Goal: Entertainment & Leisure: Browse casually

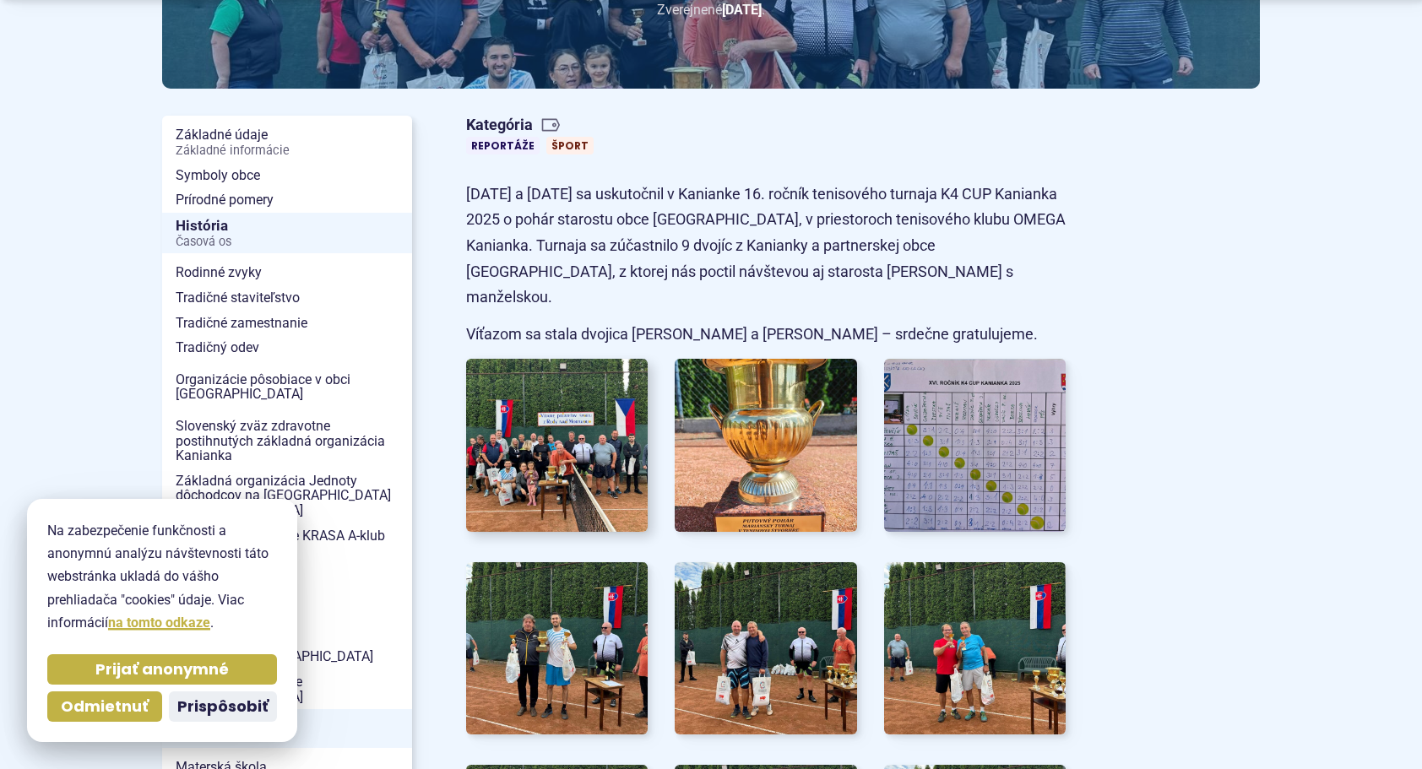
scroll to position [338, 0]
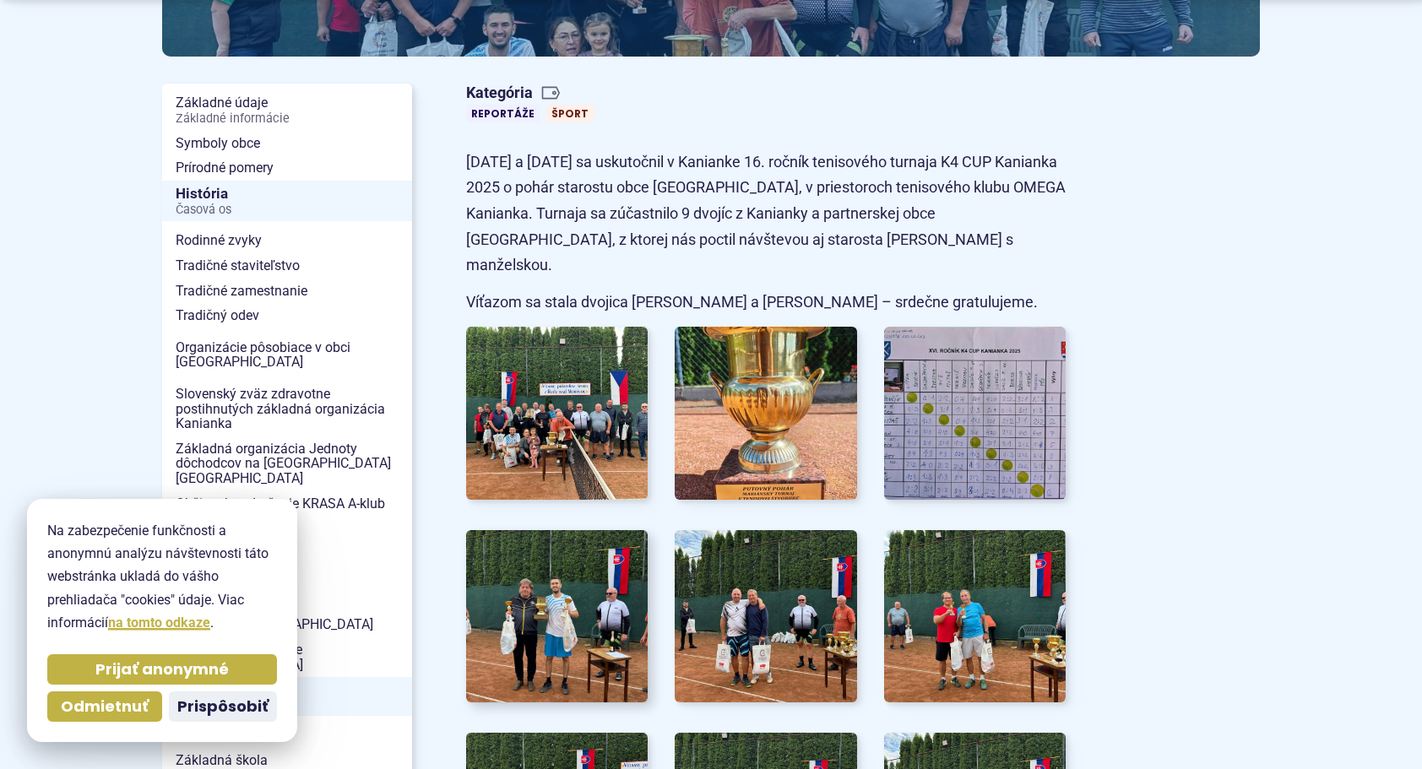
click at [586, 552] on img at bounding box center [557, 617] width 200 height 190
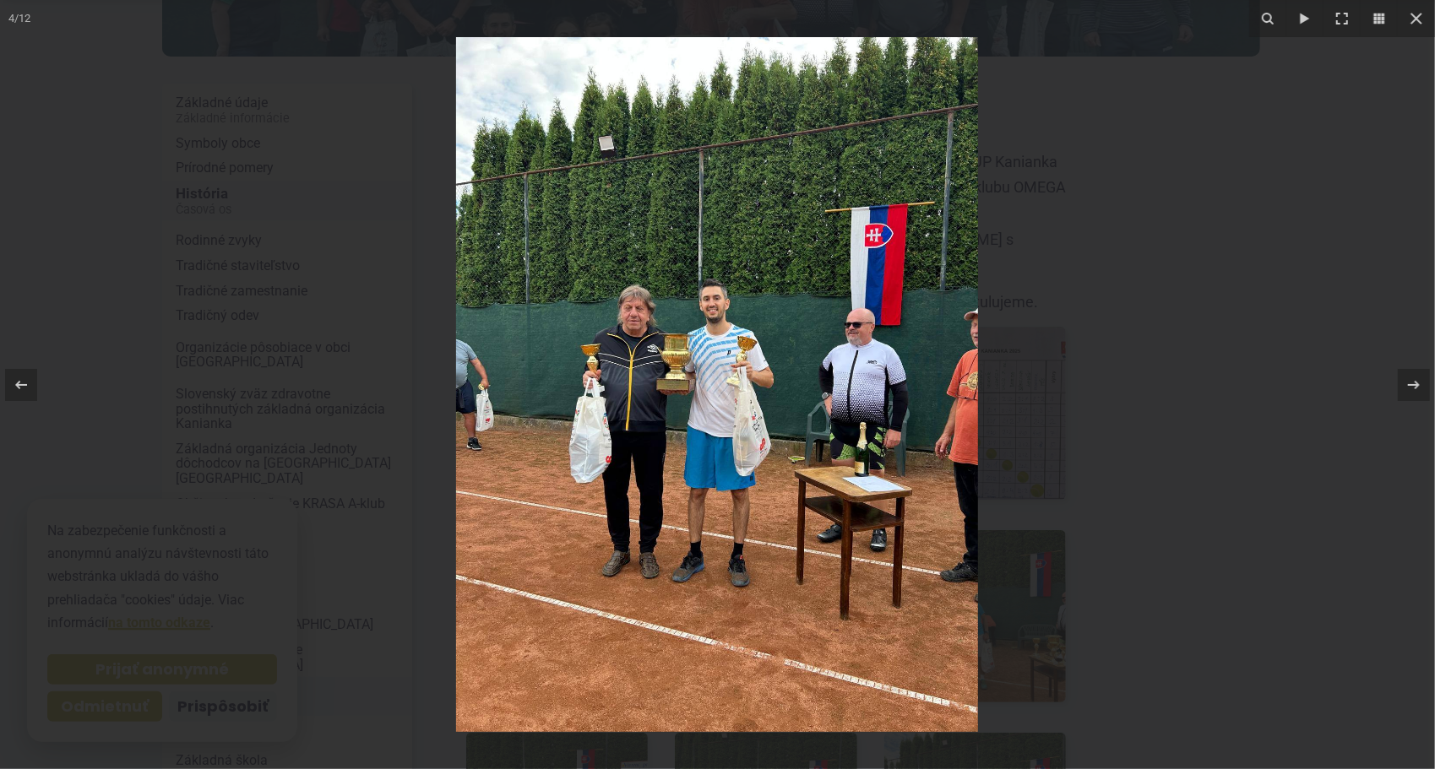
click at [704, 317] on img at bounding box center [717, 384] width 522 height 695
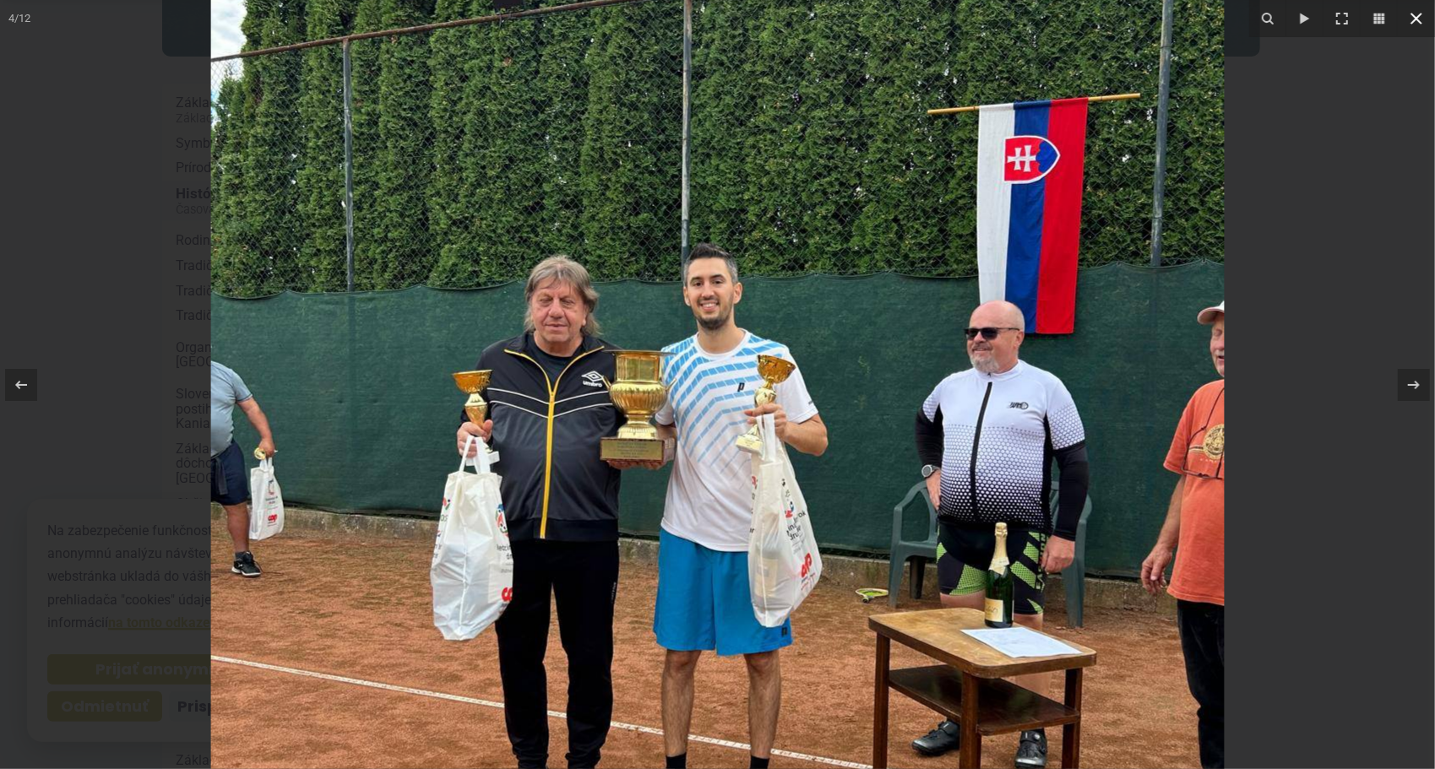
click at [1414, 26] on icon at bounding box center [1416, 18] width 20 height 20
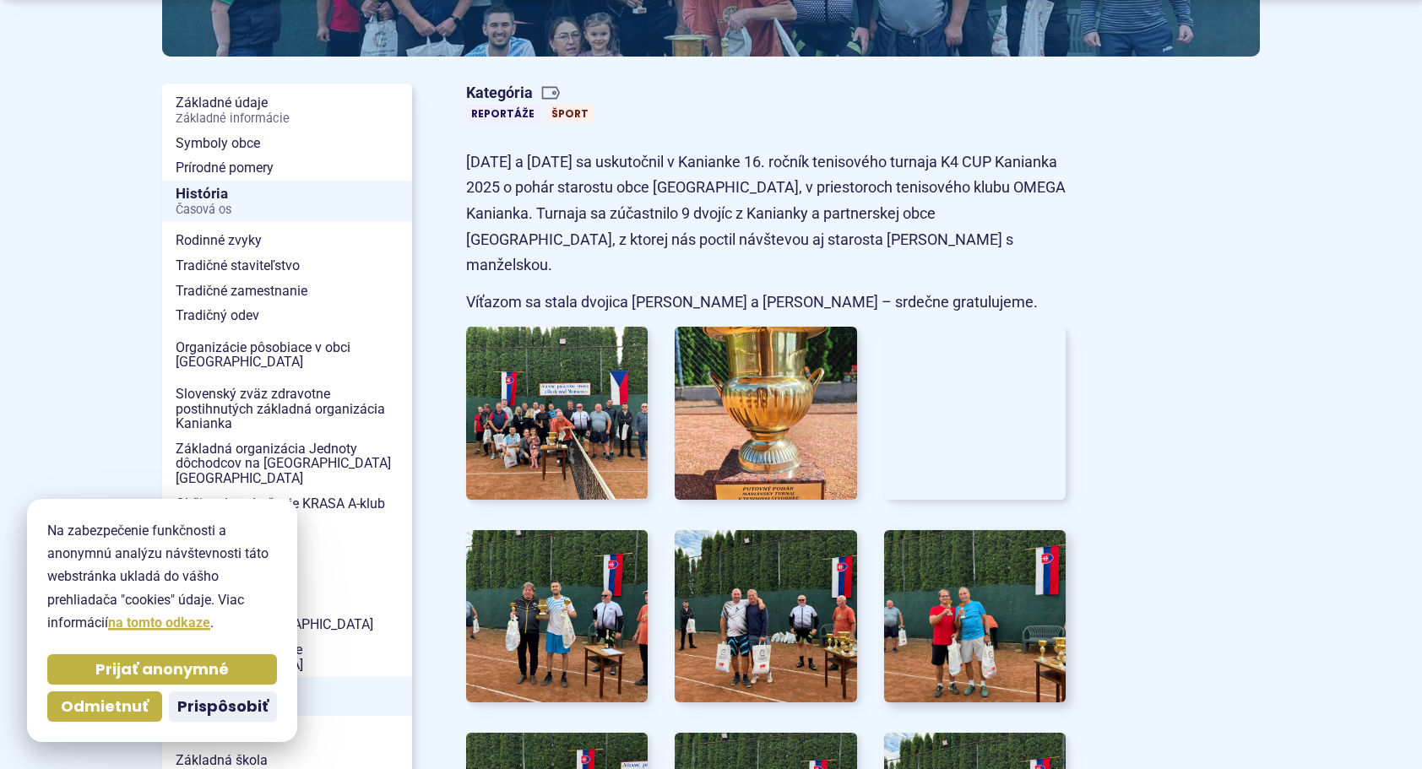
scroll to position [422, 0]
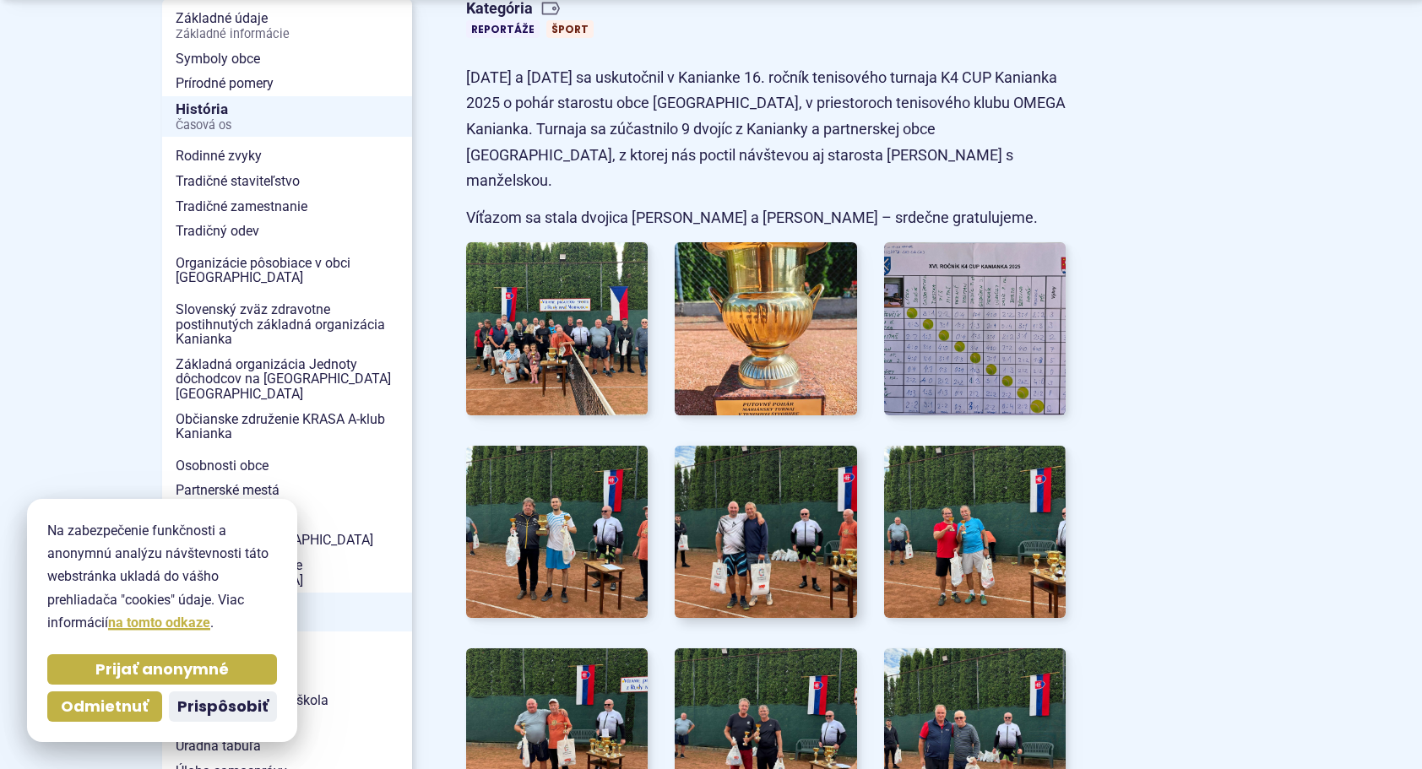
click at [817, 507] on img at bounding box center [766, 532] width 200 height 190
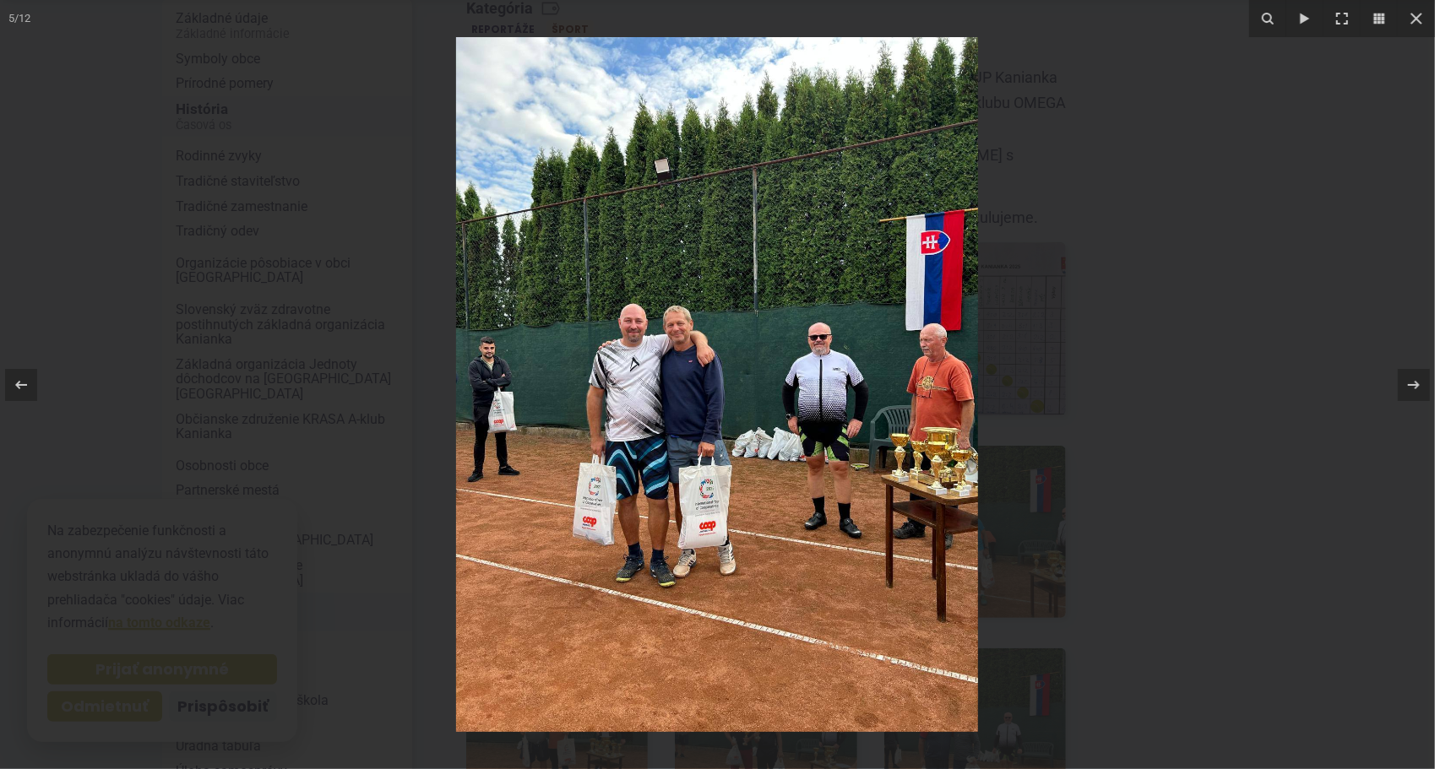
click at [803, 390] on img at bounding box center [717, 384] width 522 height 695
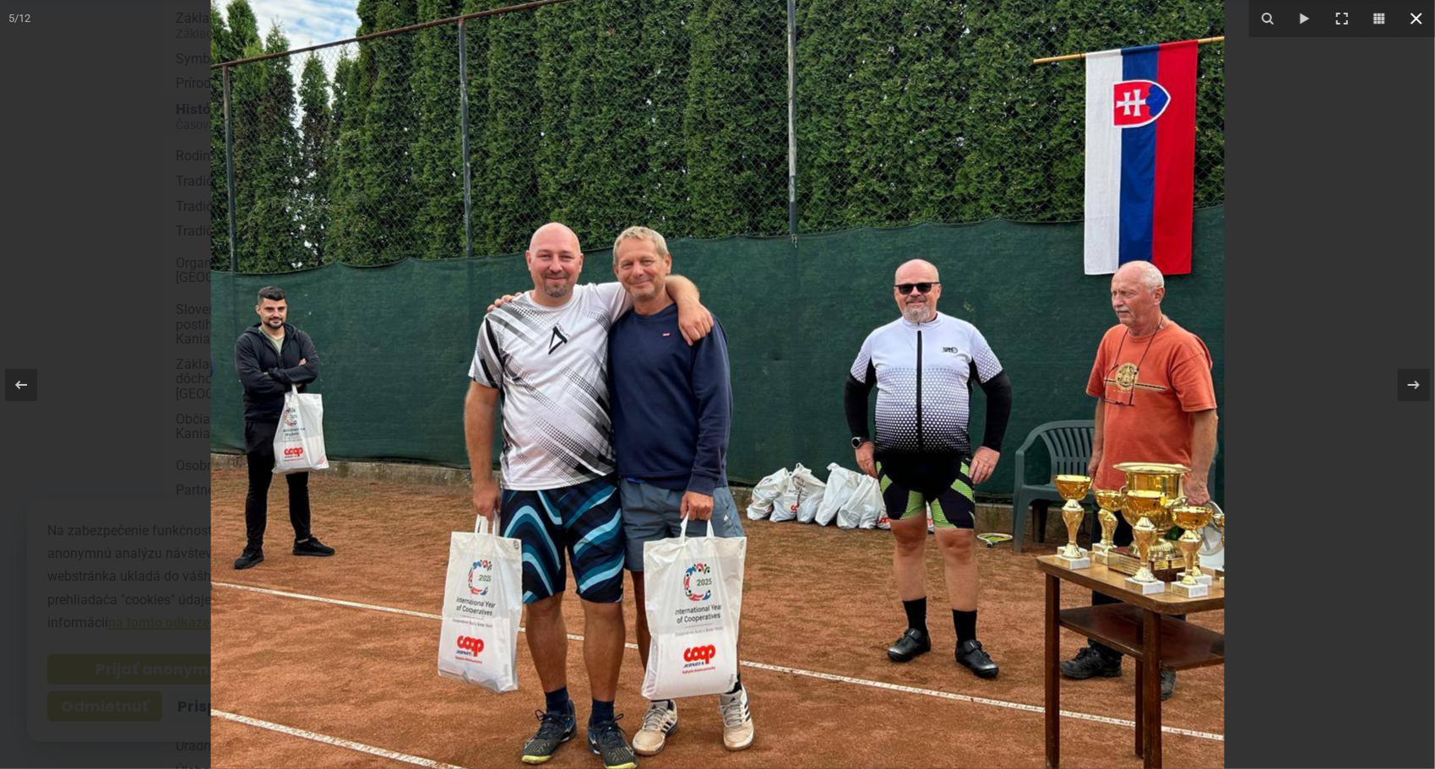
click at [1412, 15] on icon at bounding box center [1416, 19] width 12 height 12
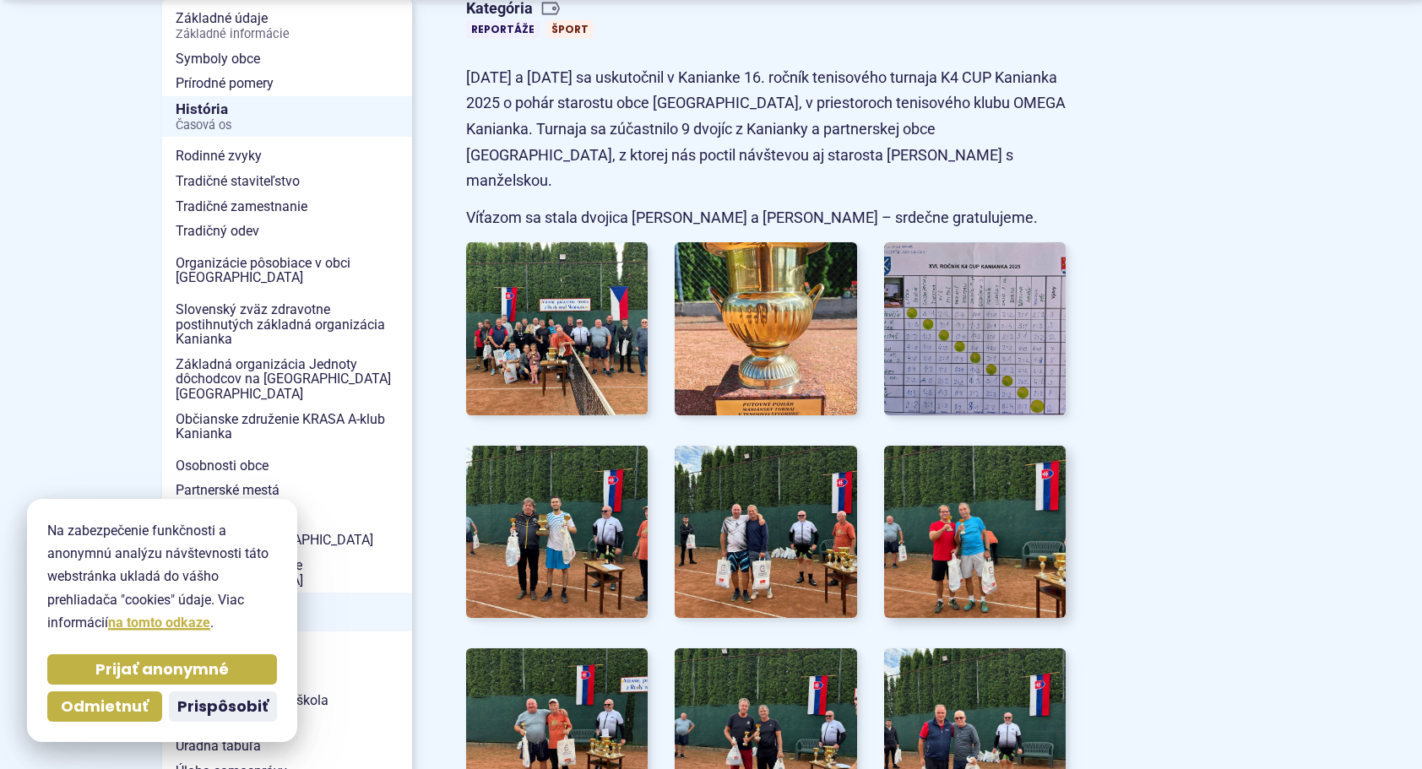
click at [1007, 505] on img at bounding box center [975, 532] width 200 height 190
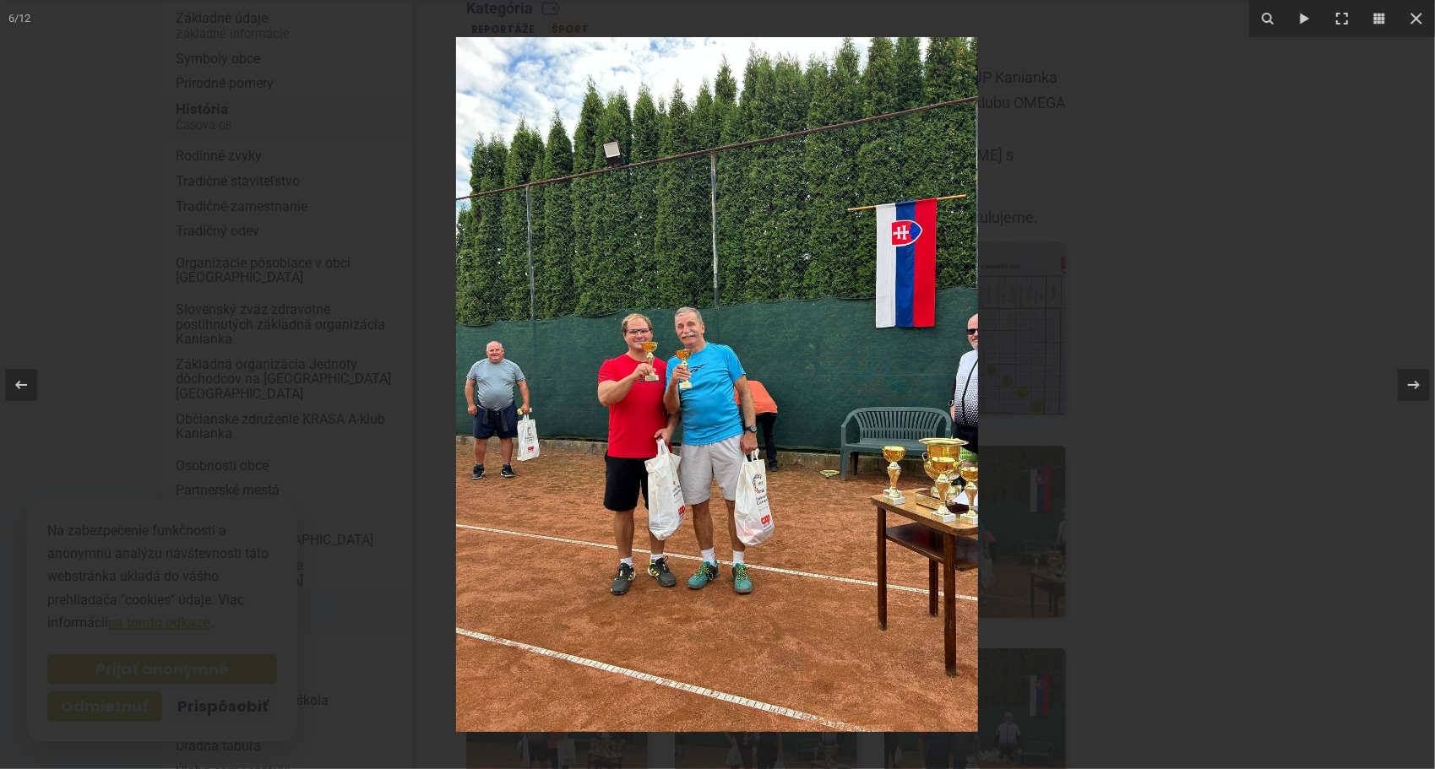
click at [746, 310] on img at bounding box center [717, 384] width 522 height 695
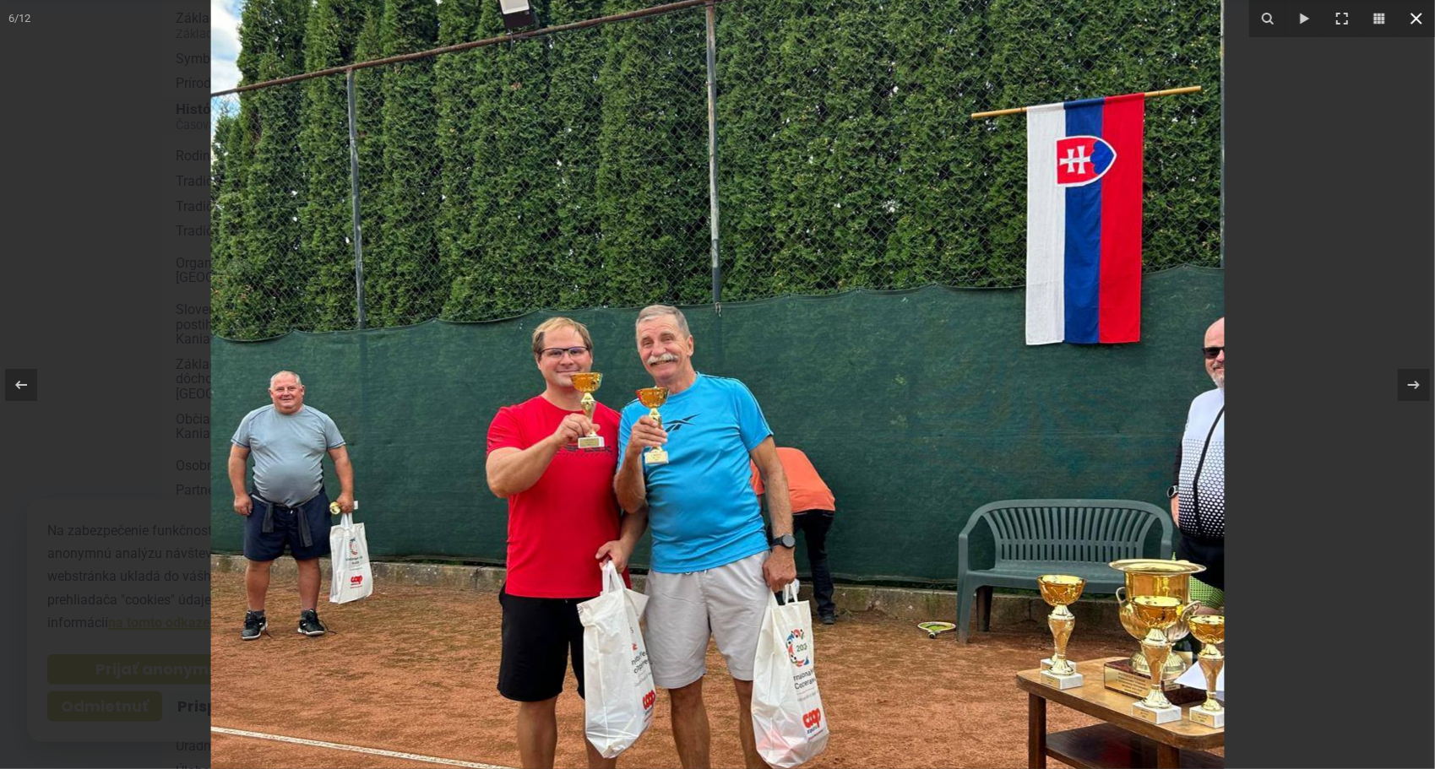
click at [1418, 14] on icon at bounding box center [1416, 18] width 20 height 20
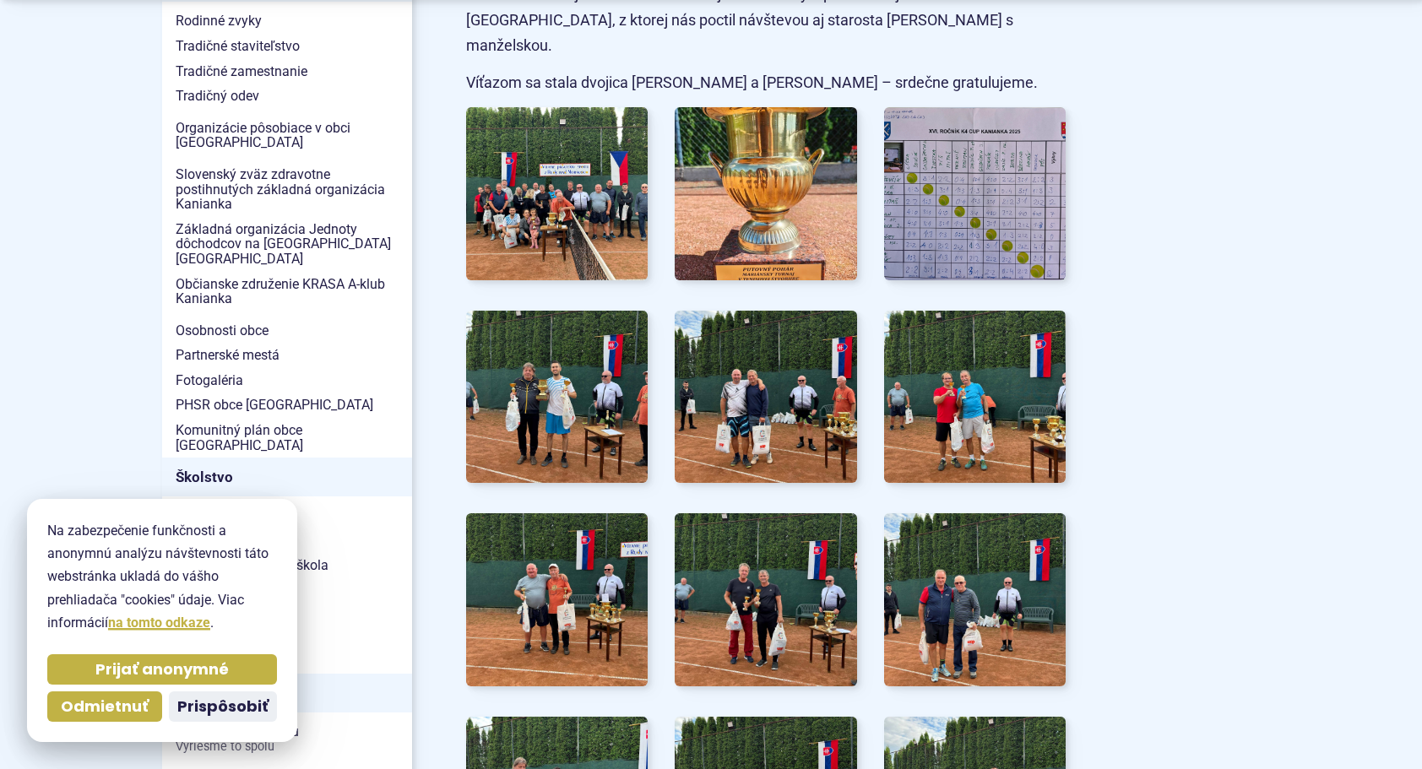
scroll to position [591, 0]
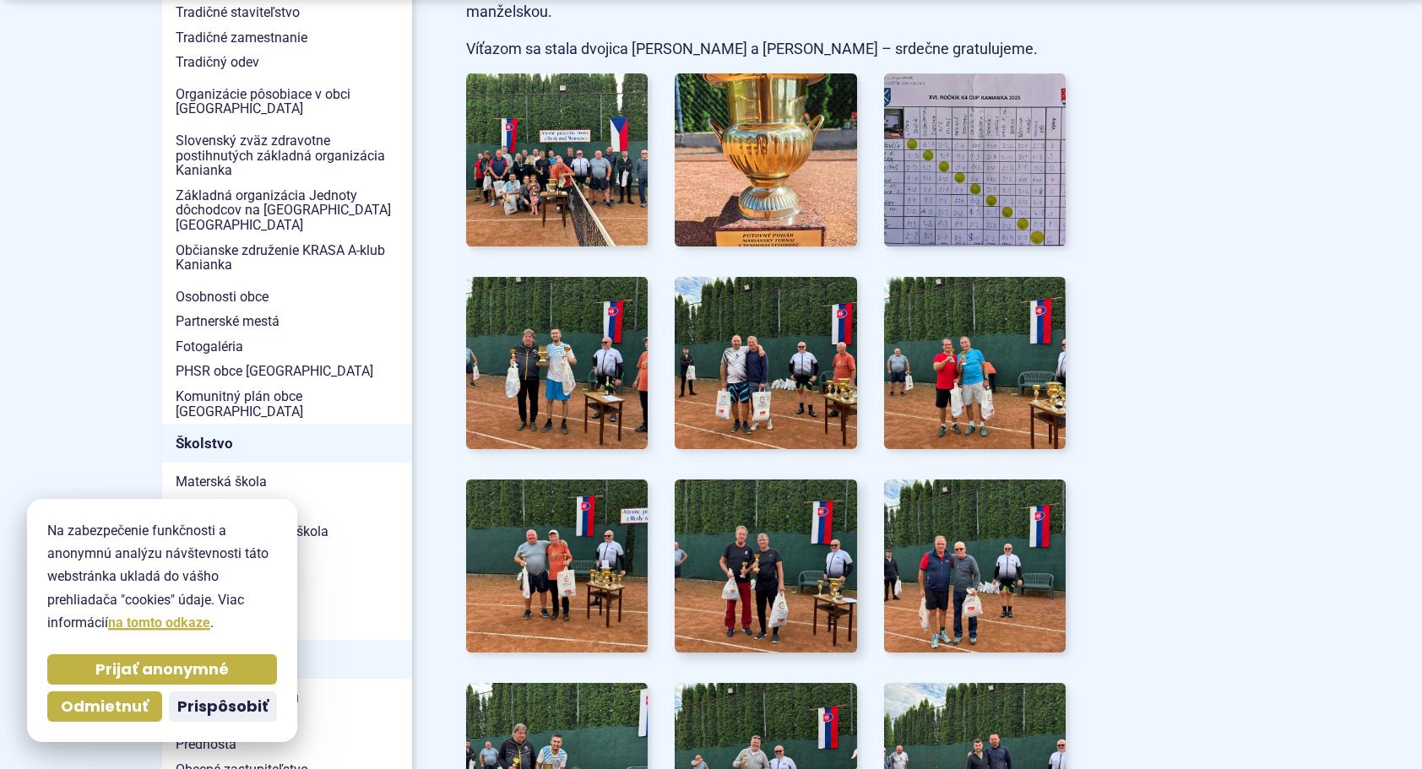
click at [769, 496] on img at bounding box center [766, 566] width 200 height 190
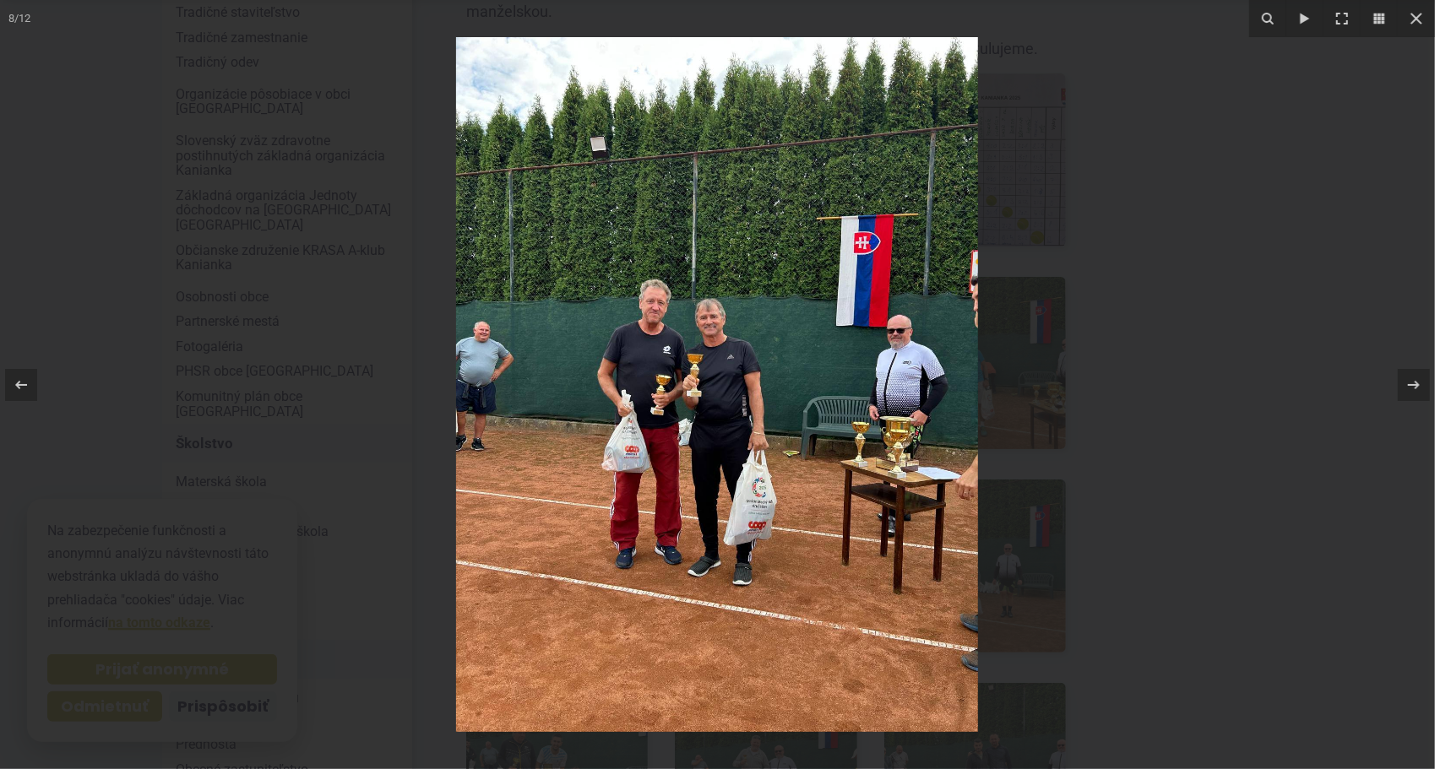
click at [747, 350] on img at bounding box center [717, 384] width 522 height 695
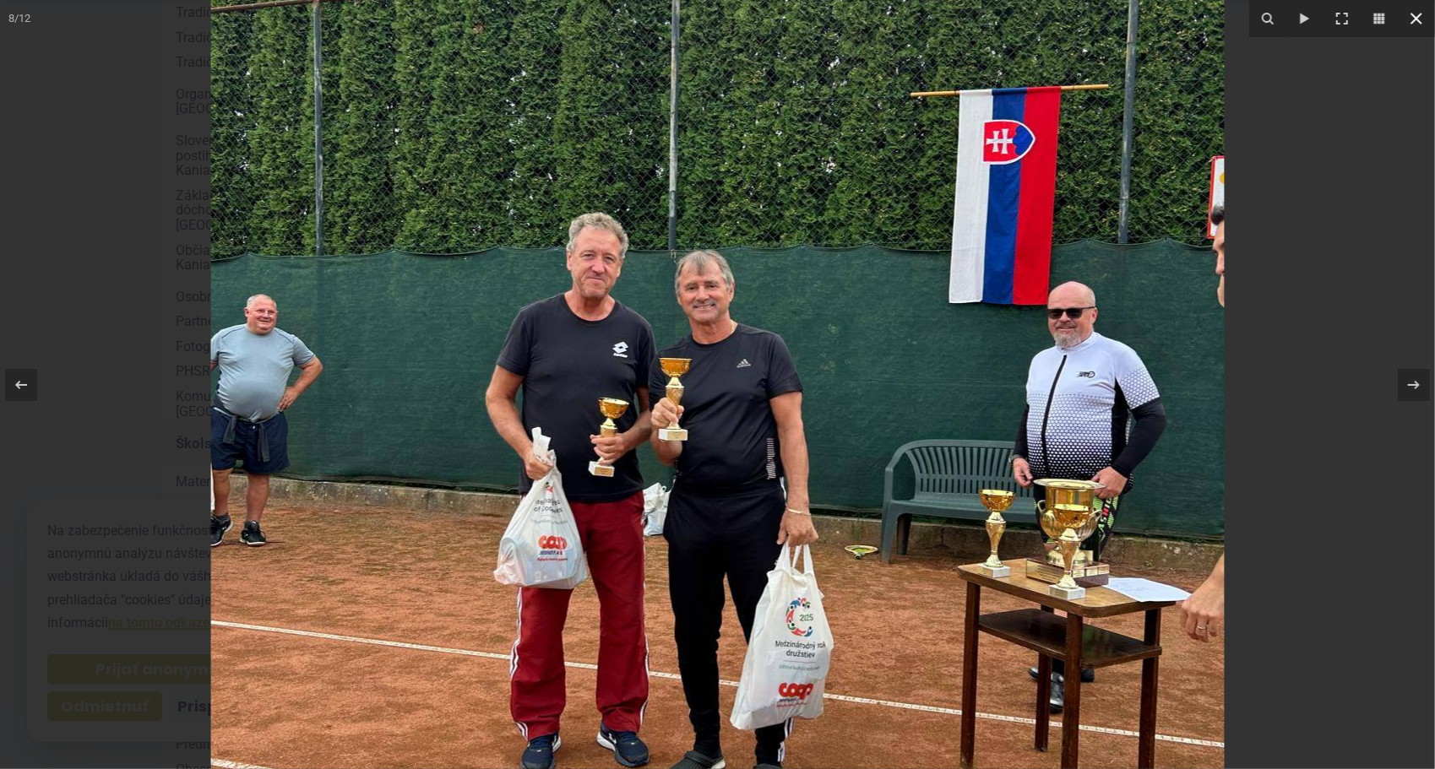
click at [1420, 19] on icon at bounding box center [1416, 18] width 20 height 20
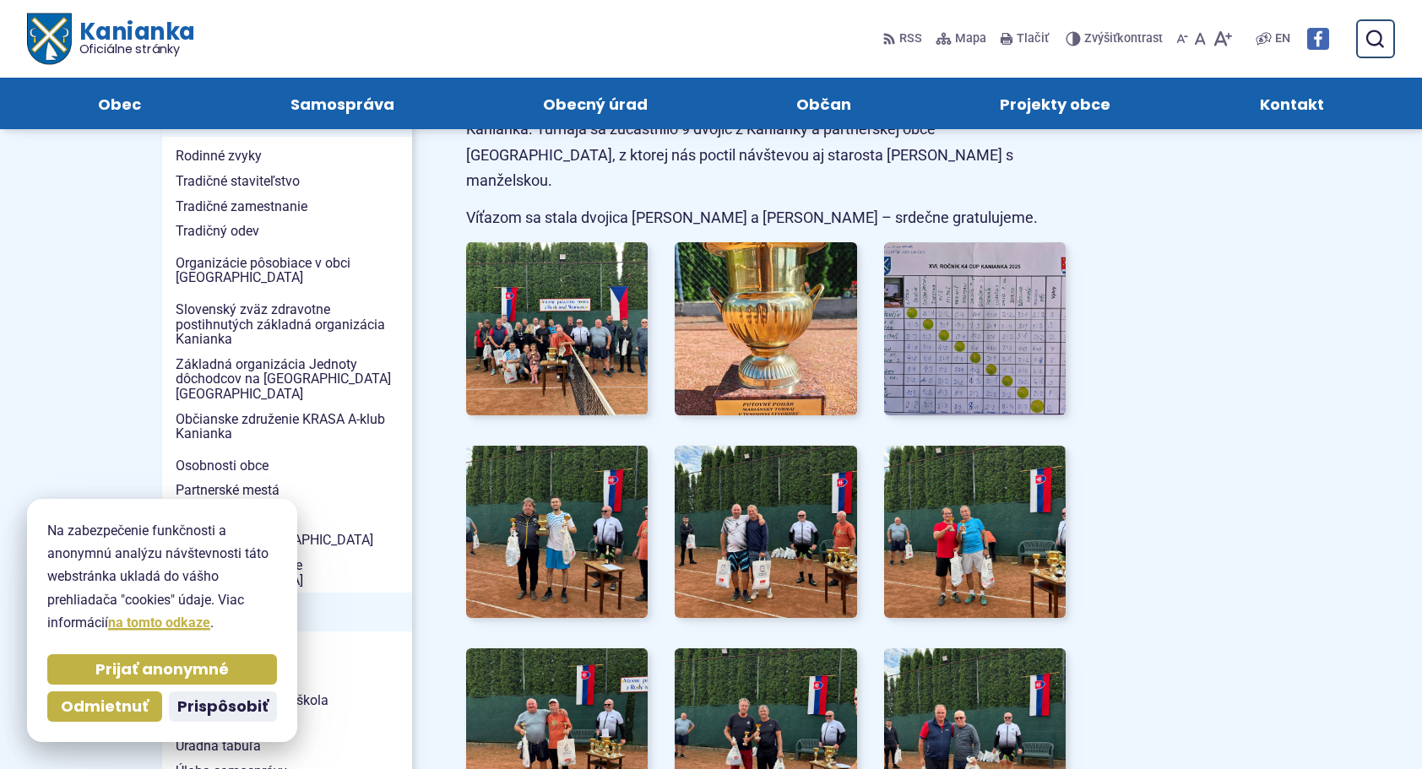
scroll to position [422, 0]
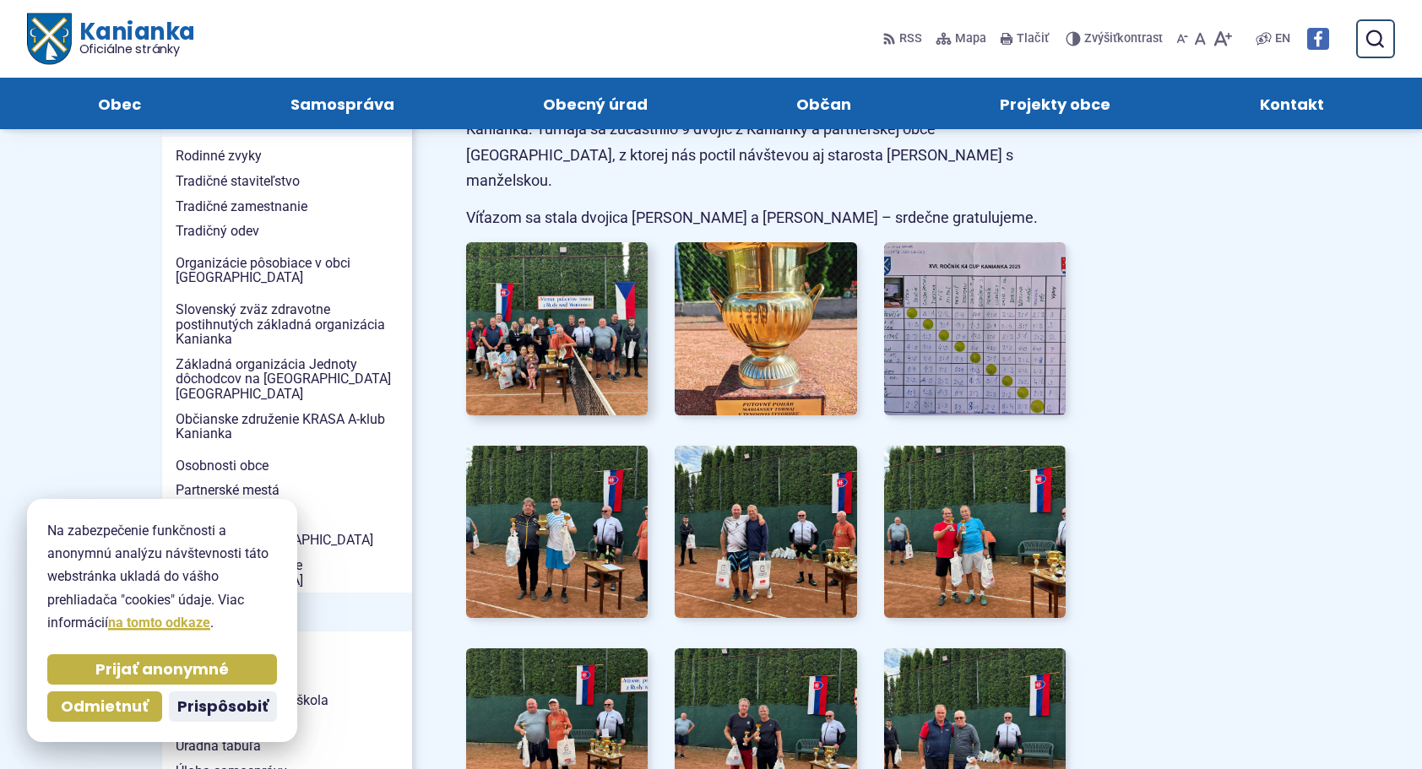
click at [608, 290] on img at bounding box center [557, 329] width 200 height 190
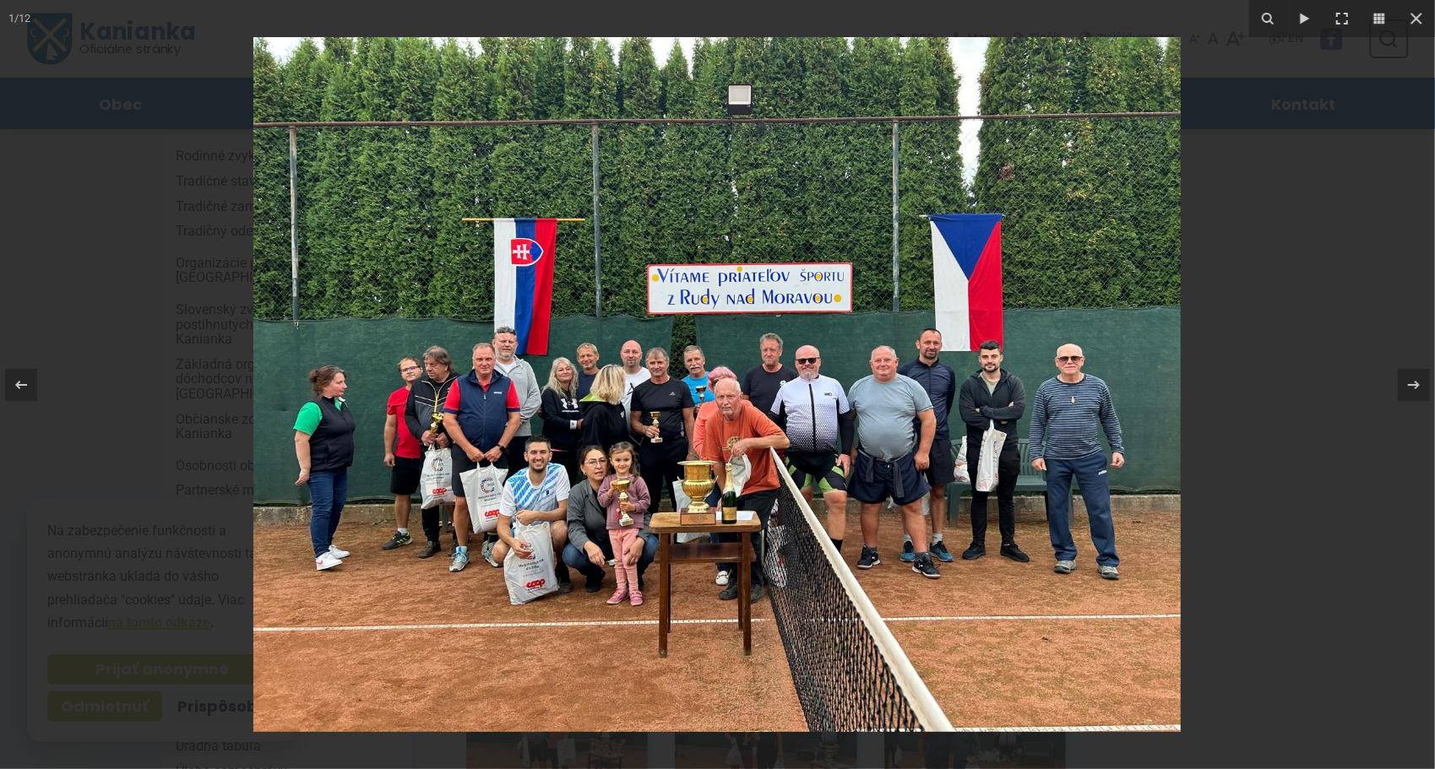
click at [761, 327] on img at bounding box center [716, 384] width 927 height 695
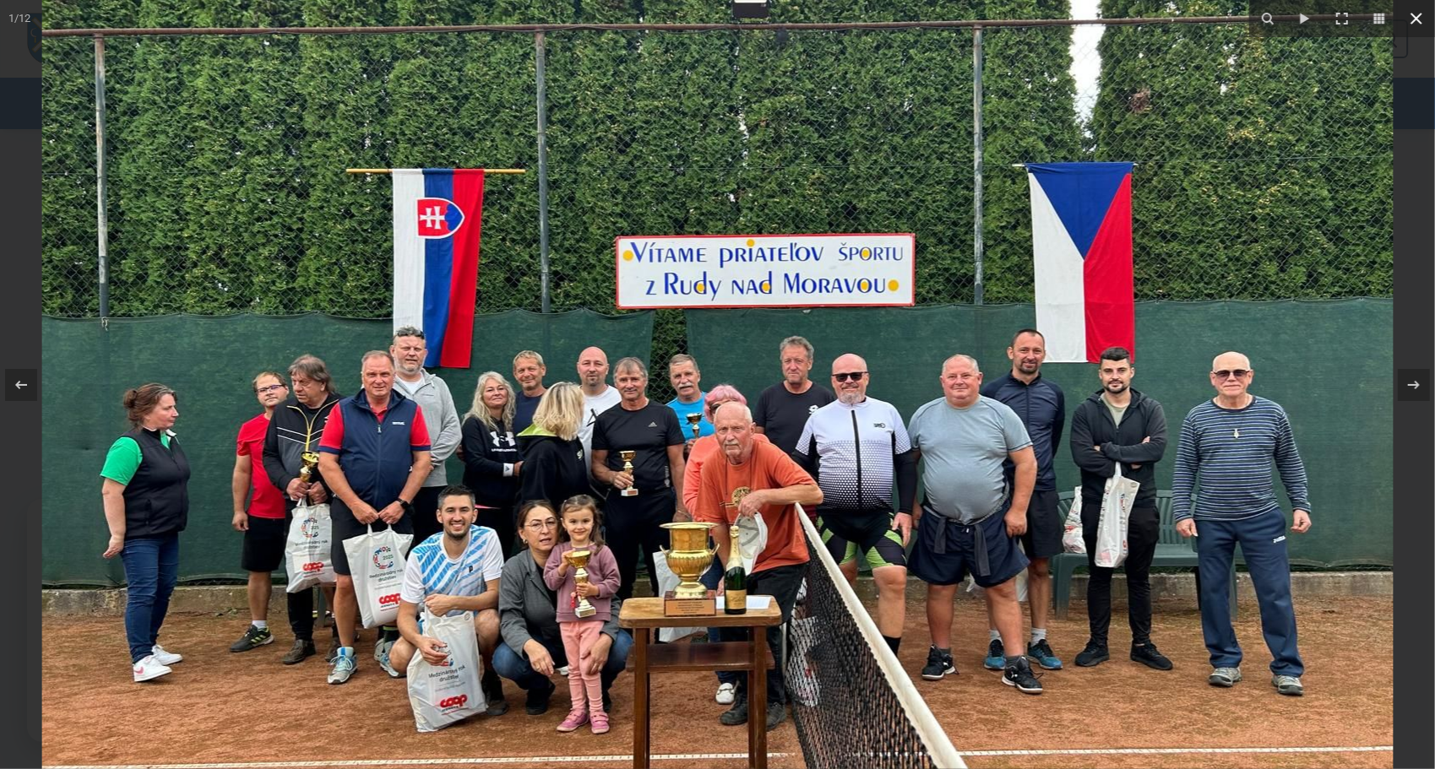
click at [1421, 15] on icon at bounding box center [1416, 18] width 20 height 20
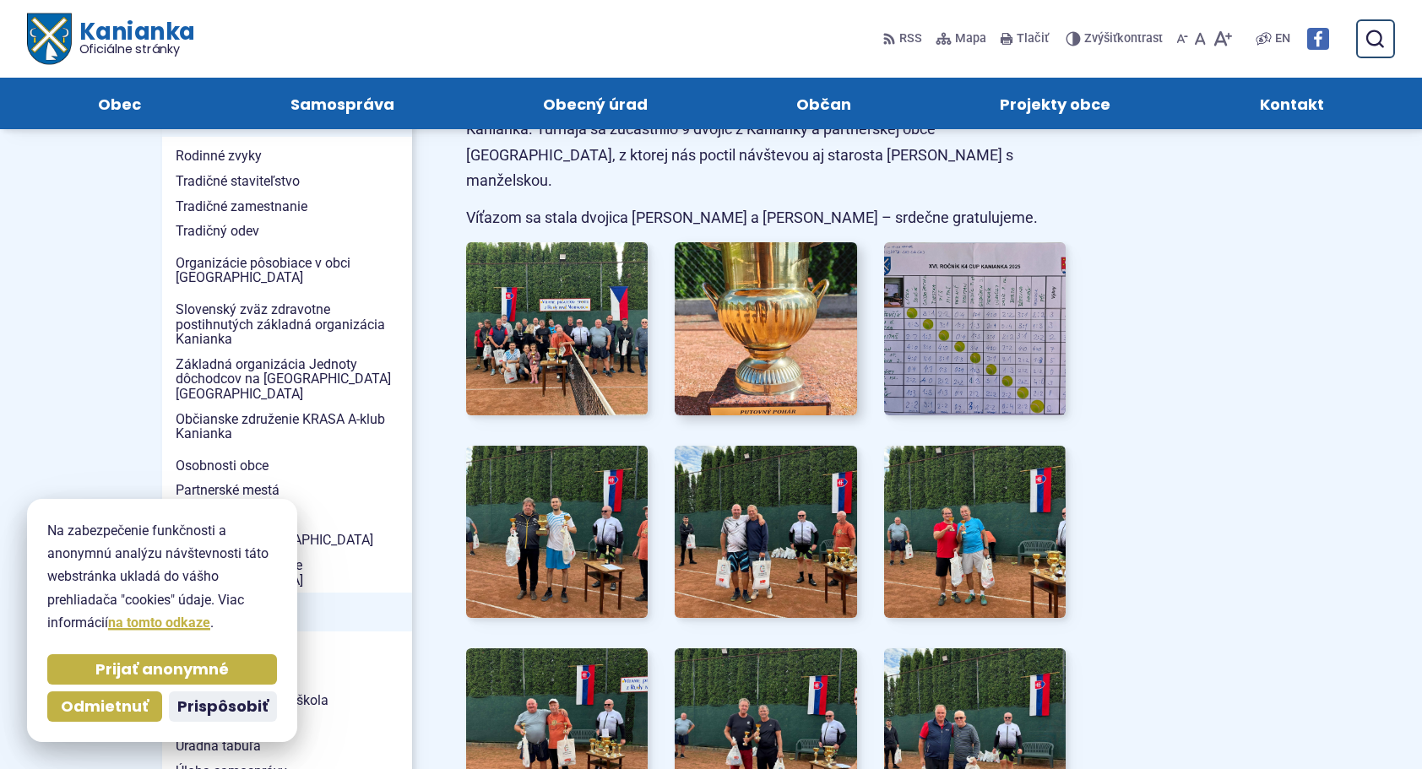
click at [784, 316] on img at bounding box center [766, 329] width 200 height 190
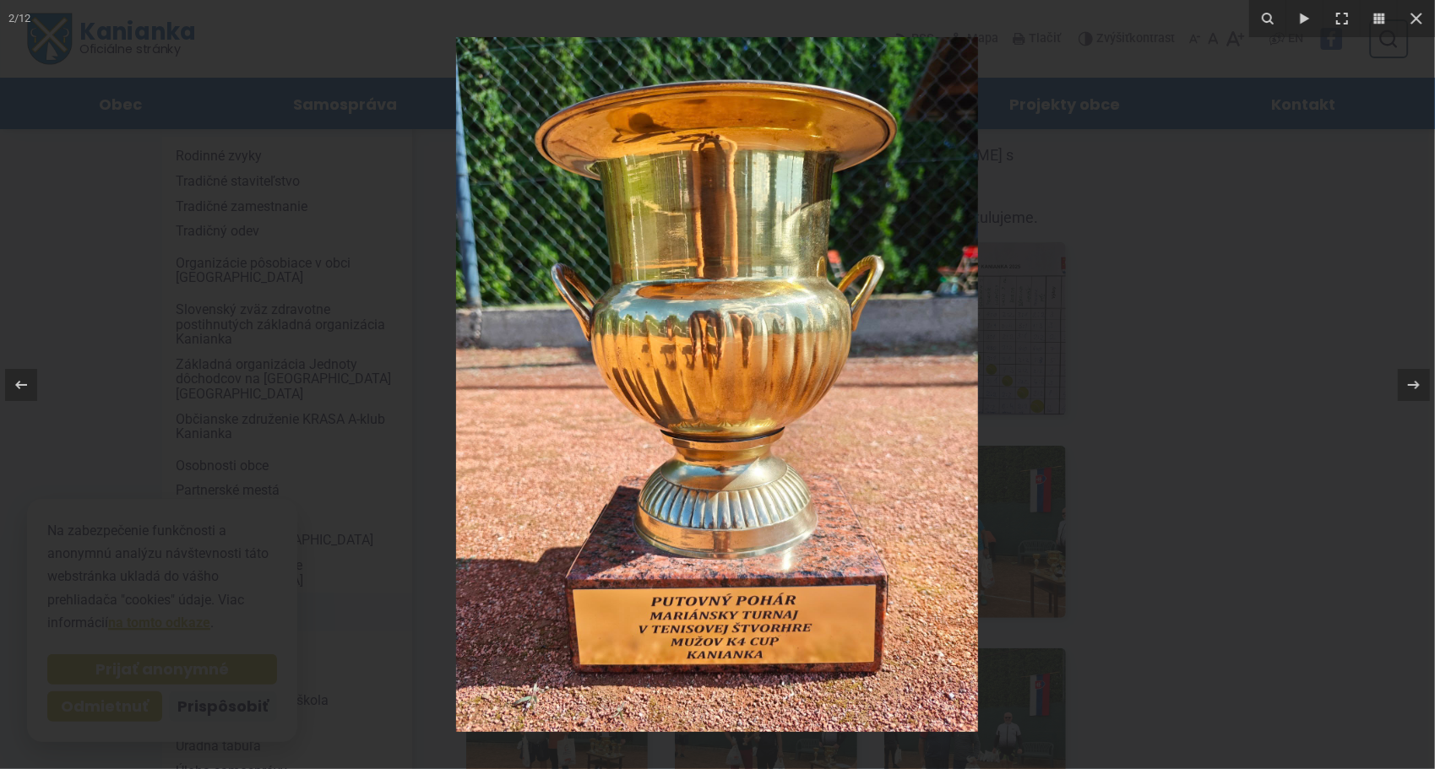
click at [782, 317] on img at bounding box center [717, 384] width 522 height 695
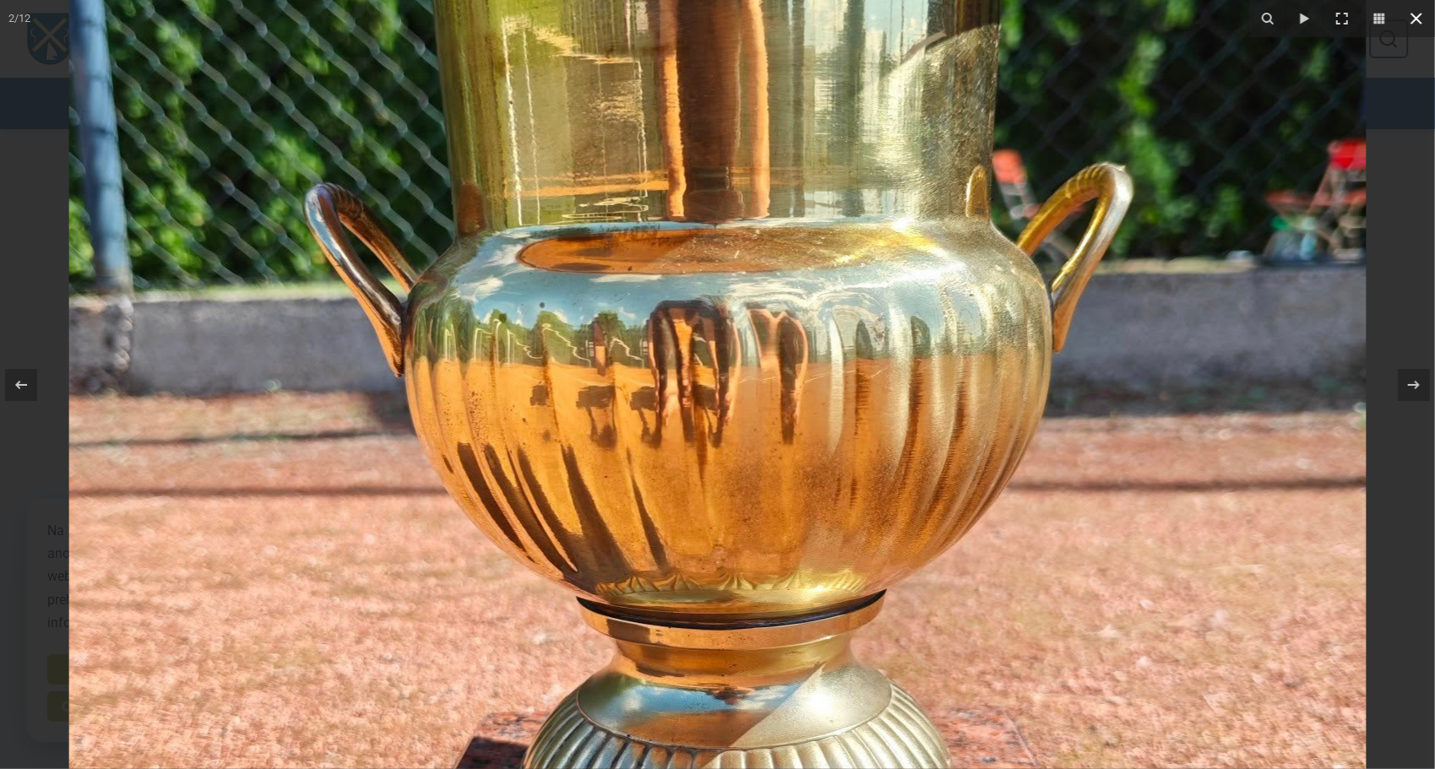
click at [1420, 18] on icon at bounding box center [1416, 18] width 20 height 20
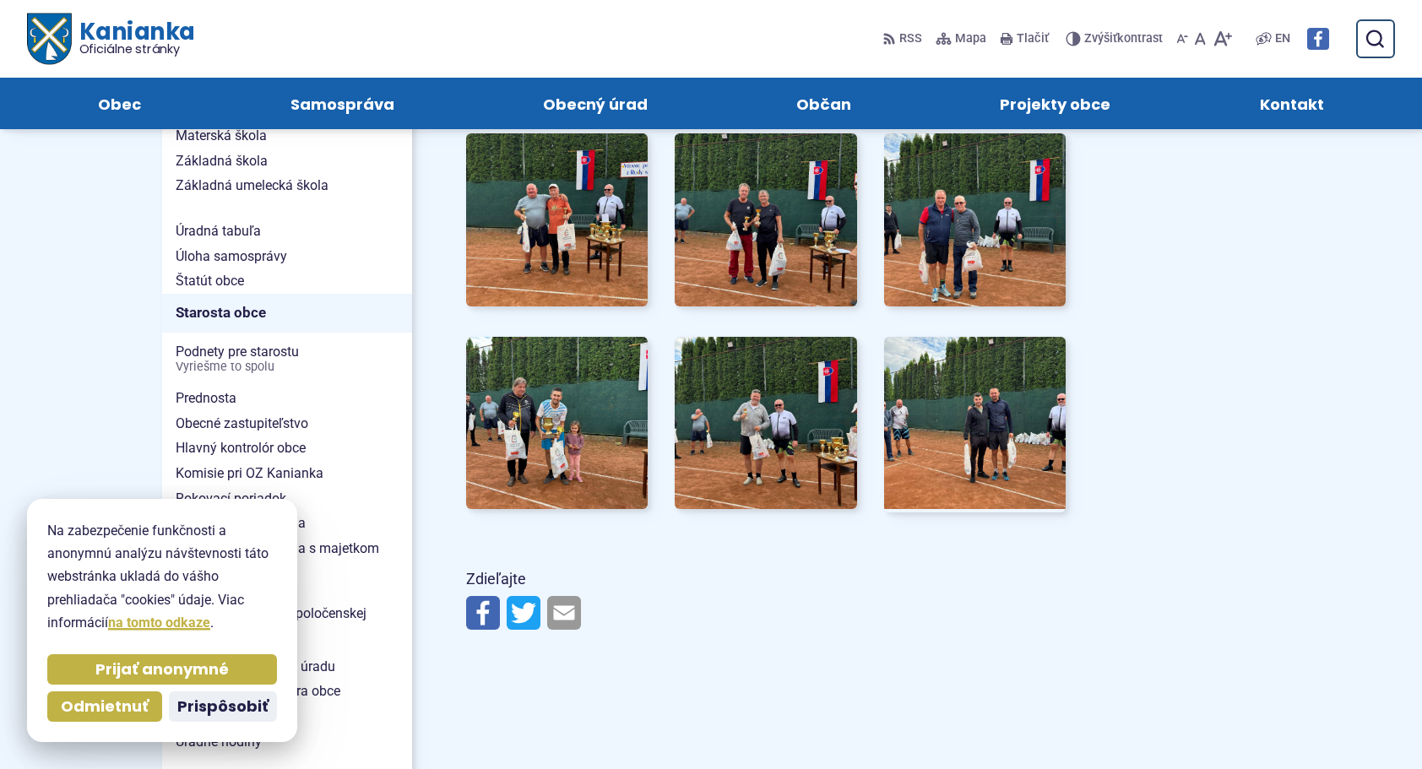
scroll to position [844, 0]
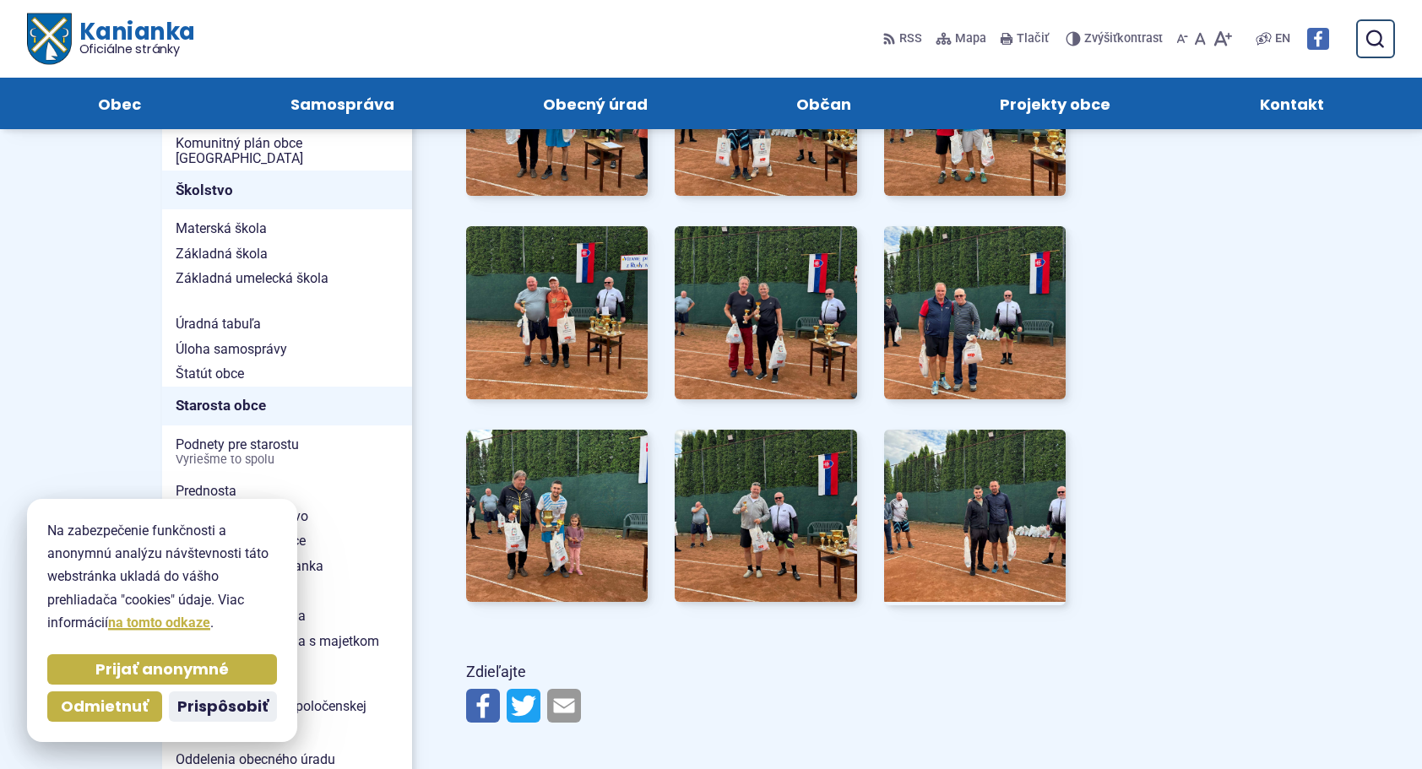
click at [486, 689] on img at bounding box center [483, 706] width 34 height 34
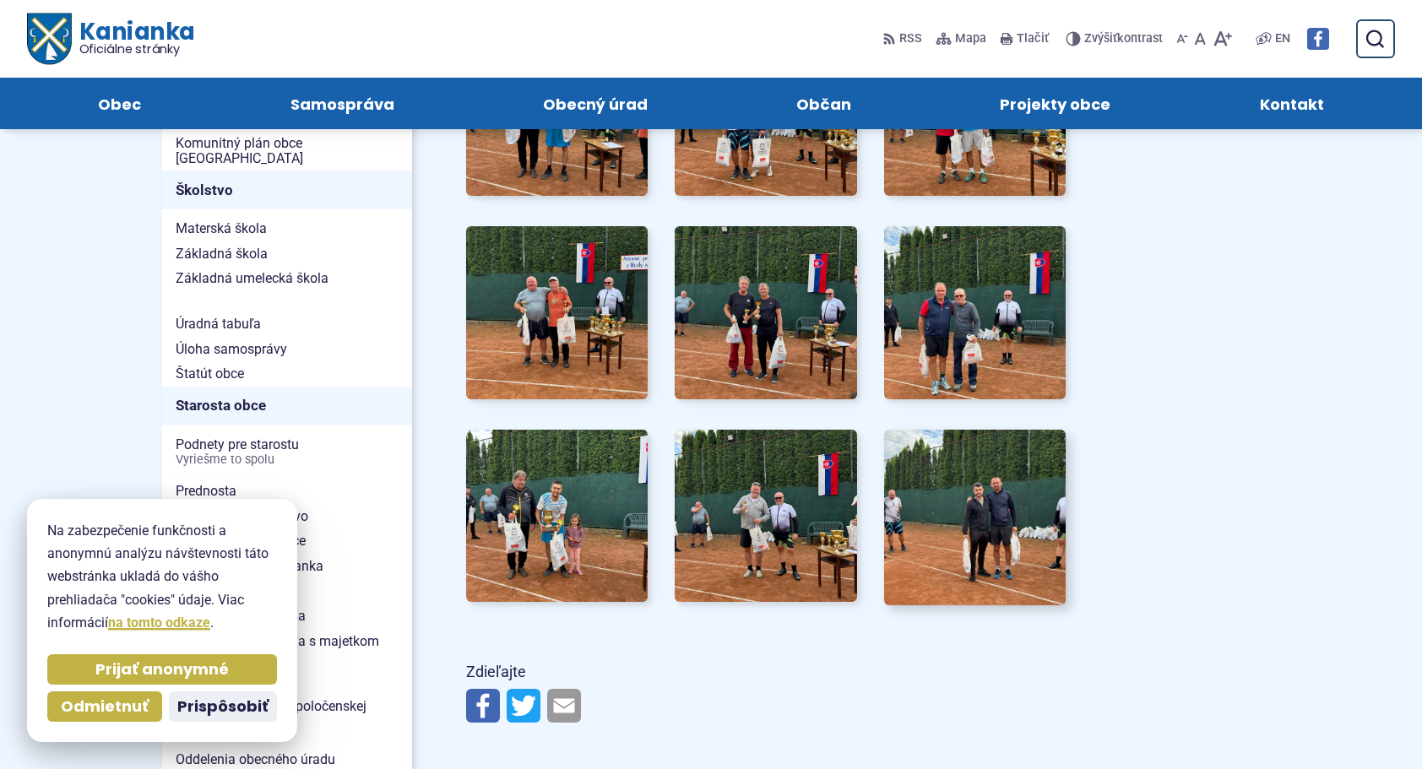
scroll to position [760, 0]
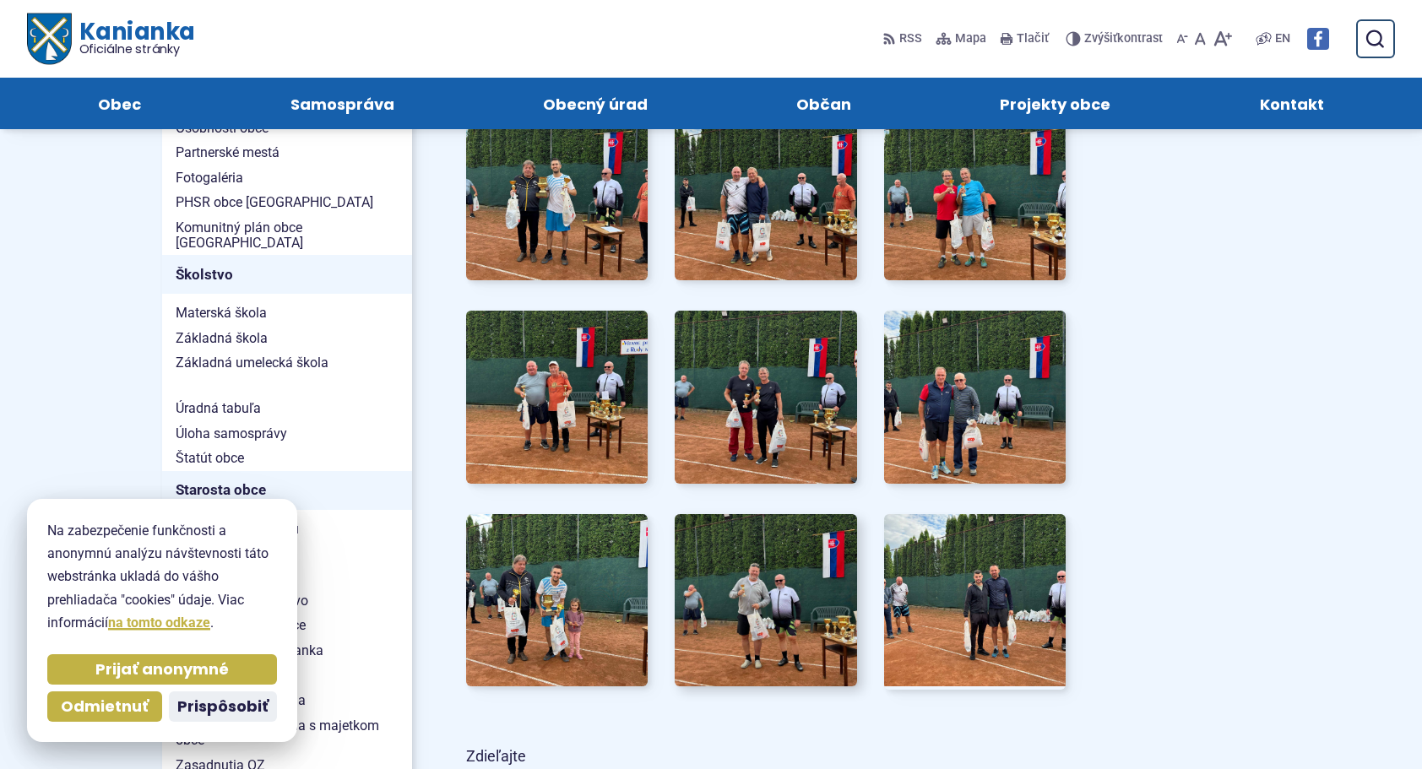
click at [810, 563] on img at bounding box center [766, 601] width 200 height 190
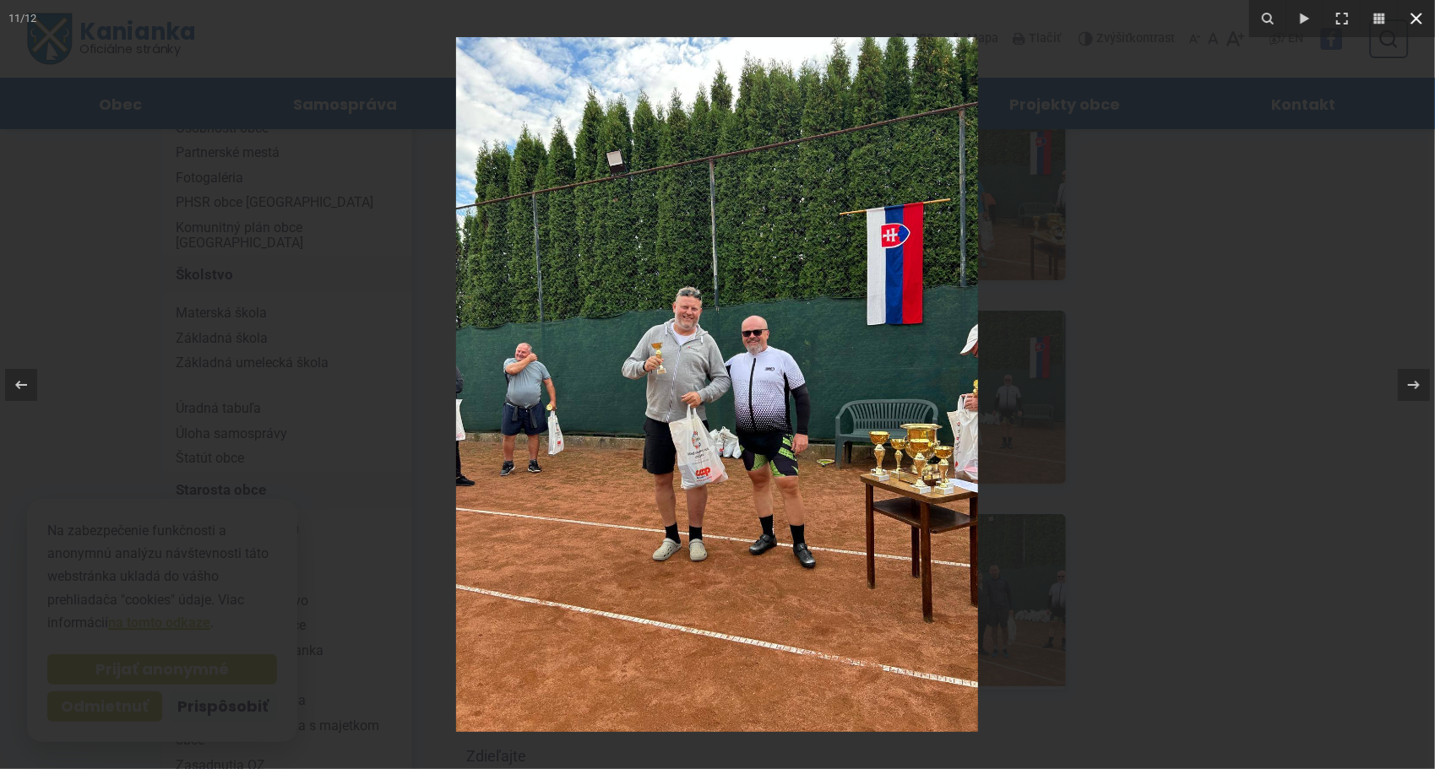
click at [1413, 19] on icon at bounding box center [1416, 18] width 20 height 20
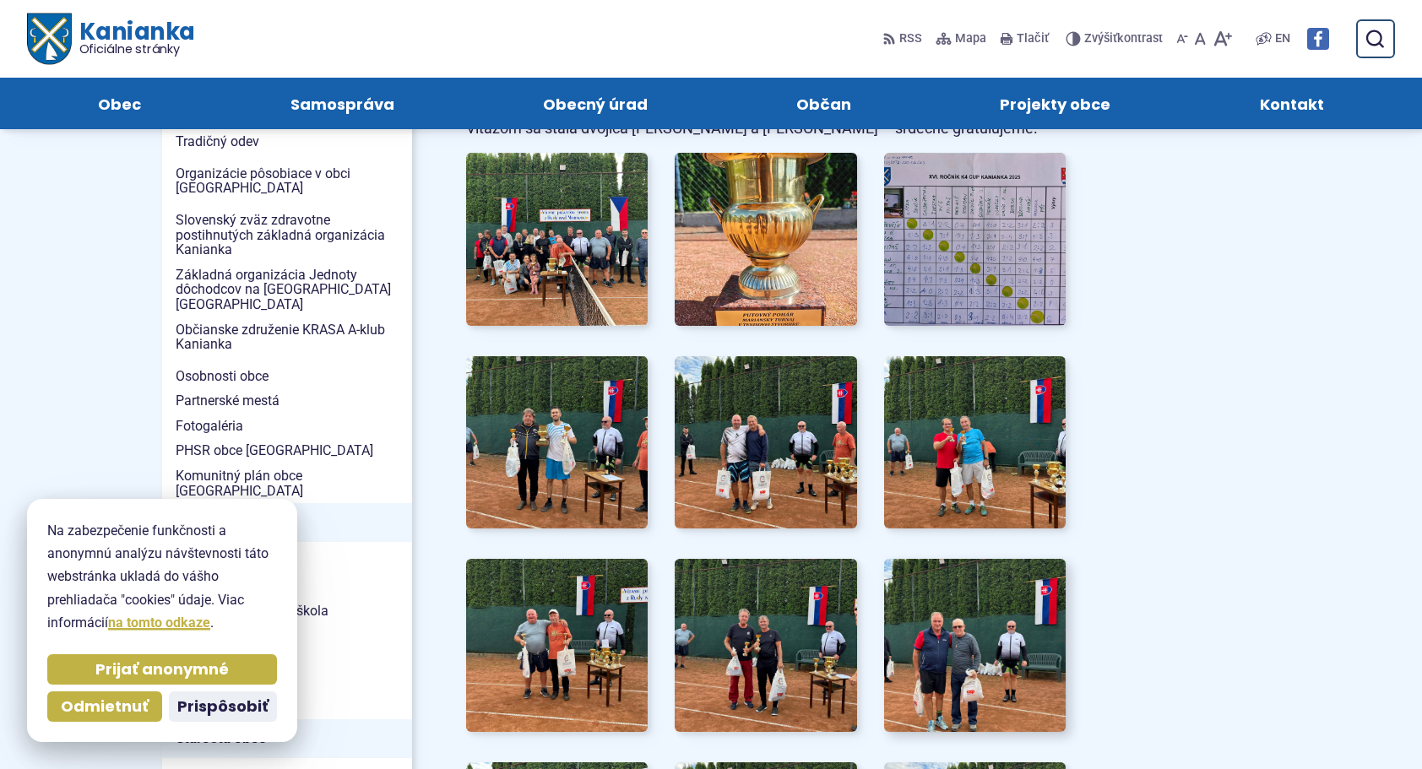
scroll to position [422, 0]
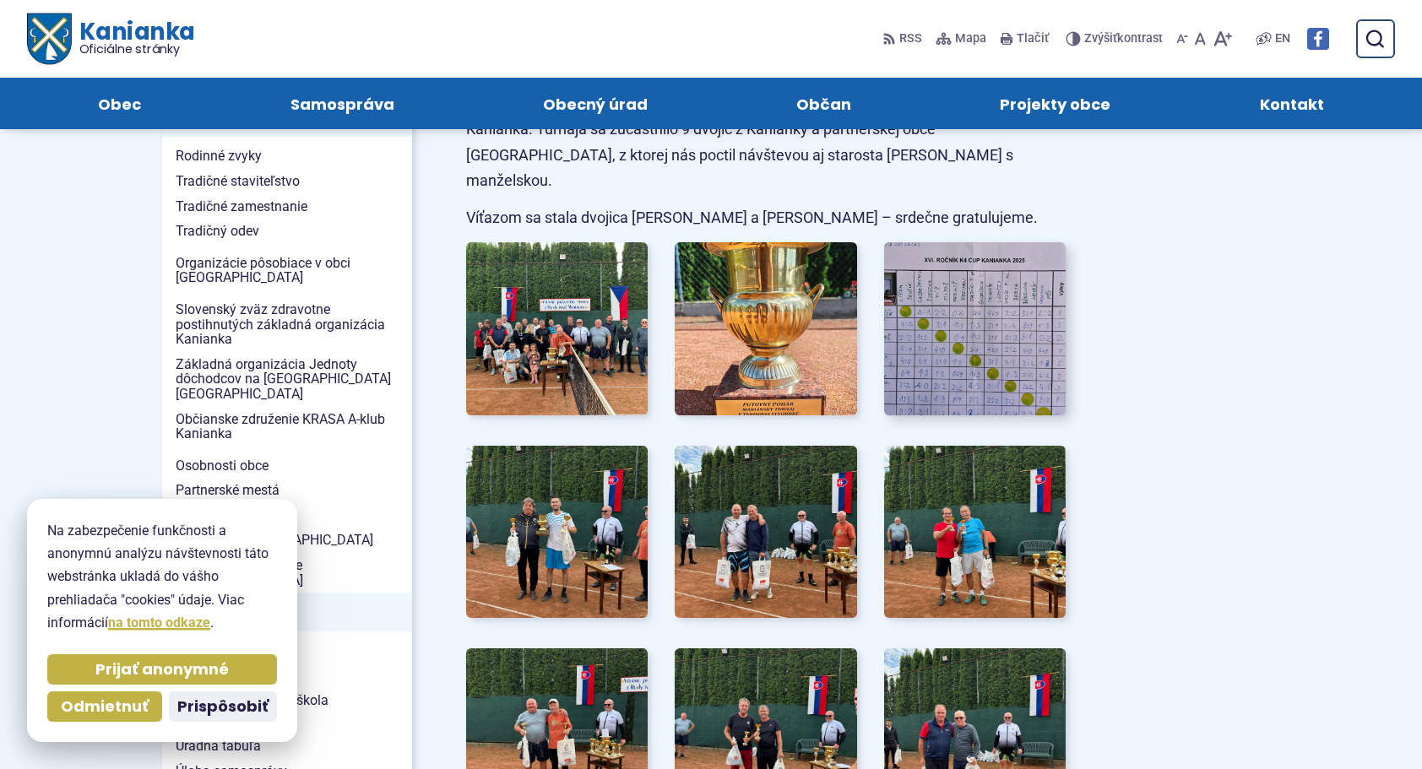
click at [957, 334] on img at bounding box center [975, 329] width 200 height 190
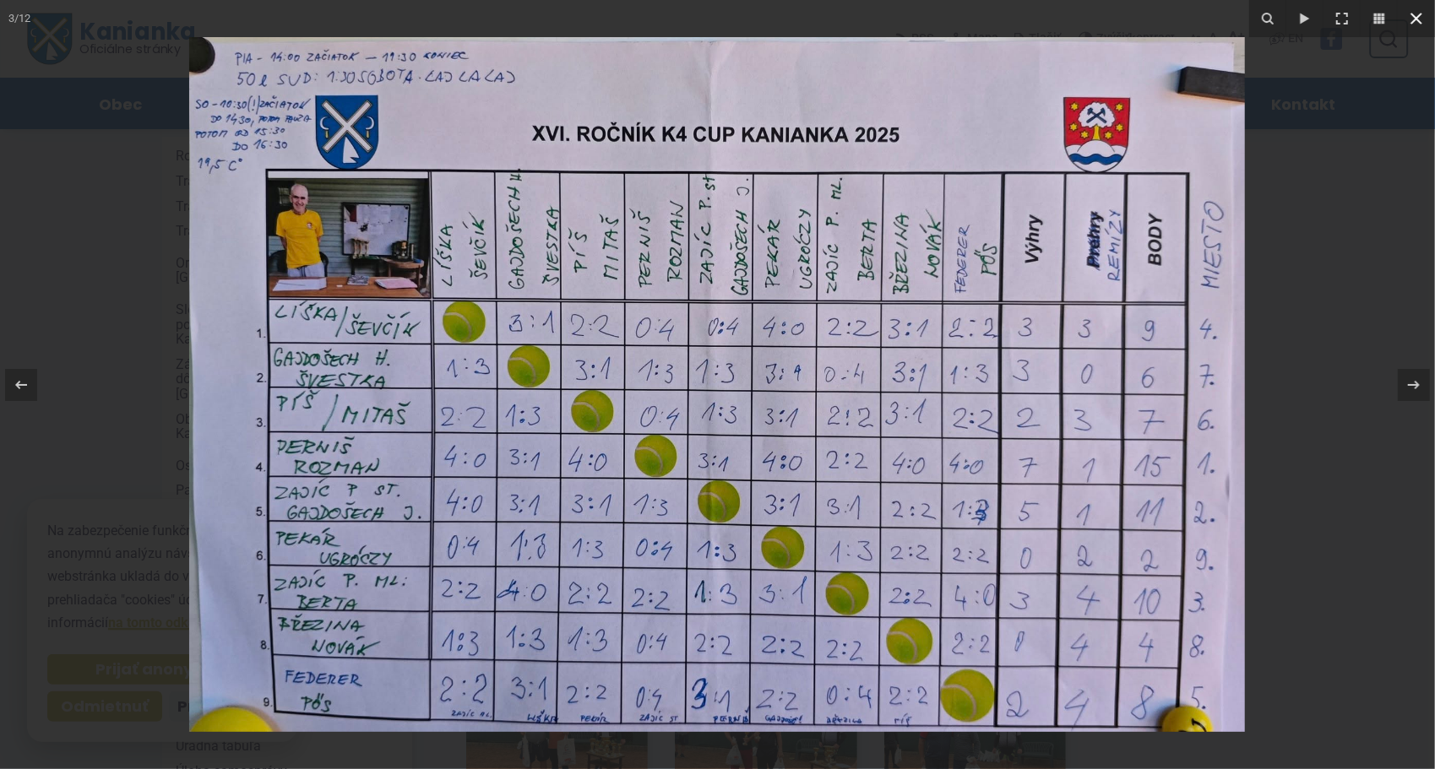
click at [1412, 16] on icon at bounding box center [1416, 18] width 20 height 20
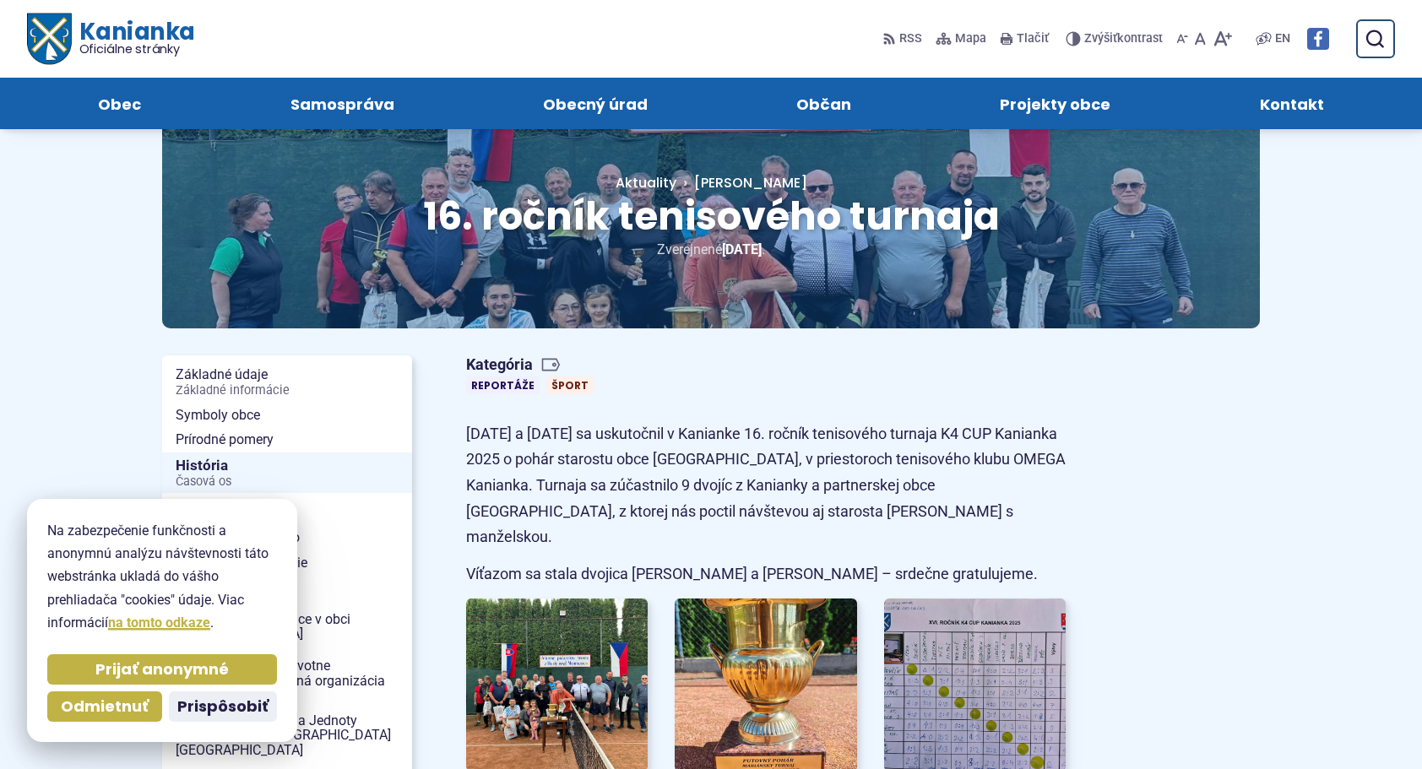
scroll to position [0, 0]
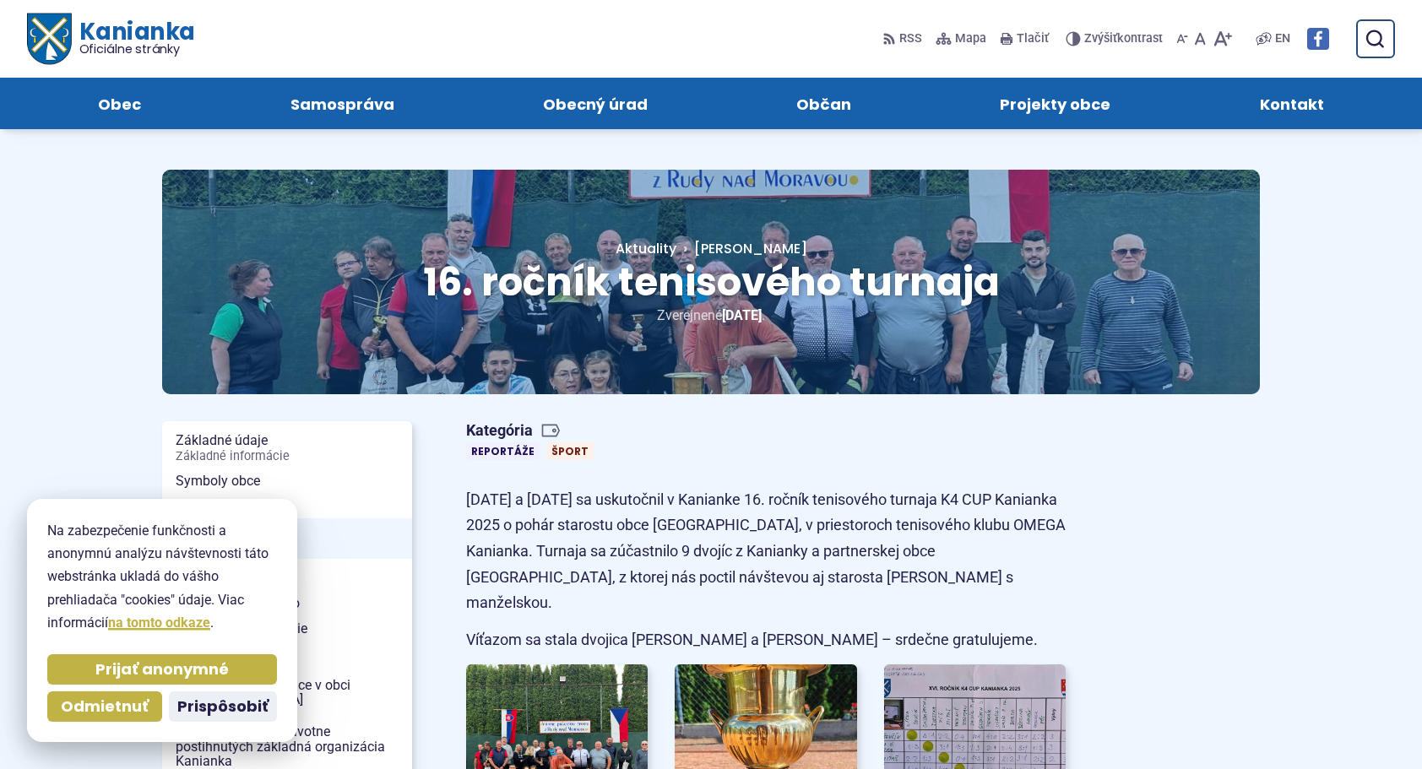
click at [1309, 43] on img at bounding box center [1318, 39] width 22 height 22
